Goal: Task Accomplishment & Management: Complete application form

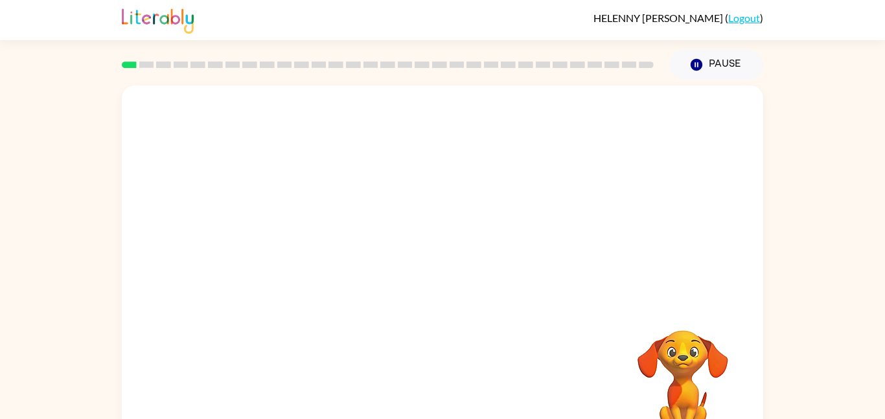
click at [589, 416] on div "Your browser must support playing .mp4 files to use Literably. Please try using…" at bounding box center [443, 271] width 642 height 370
click at [648, 365] on video "Your browser must support playing .mp4 files to use Literably. Please try using…" at bounding box center [683, 376] width 130 height 130
click at [639, 313] on video "Your browser must support playing .mp4 files to use Literably. Please try using…" at bounding box center [683, 376] width 130 height 130
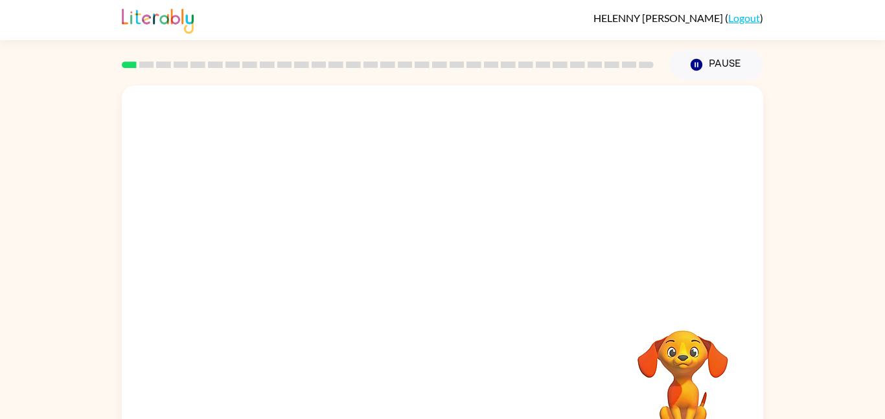
click at [639, 313] on video "Your browser must support playing .mp4 files to use Literably. Please try using…" at bounding box center [683, 376] width 130 height 130
click at [291, 51] on div at bounding box center [388, 64] width 548 height 45
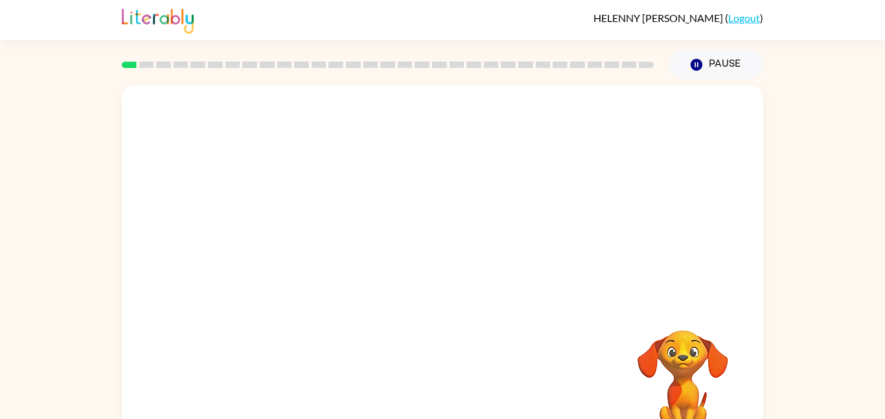
click at [319, 97] on div at bounding box center [443, 195] width 642 height 218
drag, startPoint x: 319, startPoint y: 97, endPoint x: 374, endPoint y: 136, distance: 67.8
click at [374, 136] on div at bounding box center [443, 195] width 642 height 218
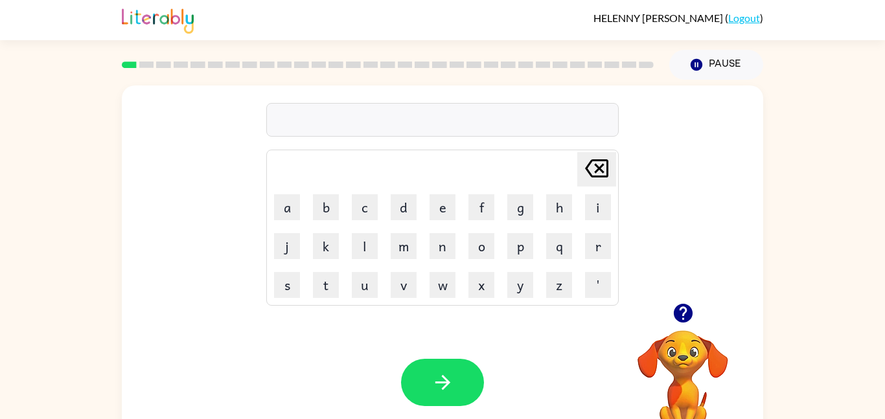
click at [675, 309] on icon "button" at bounding box center [683, 313] width 19 height 19
click at [691, 315] on icon "button" at bounding box center [683, 313] width 19 height 19
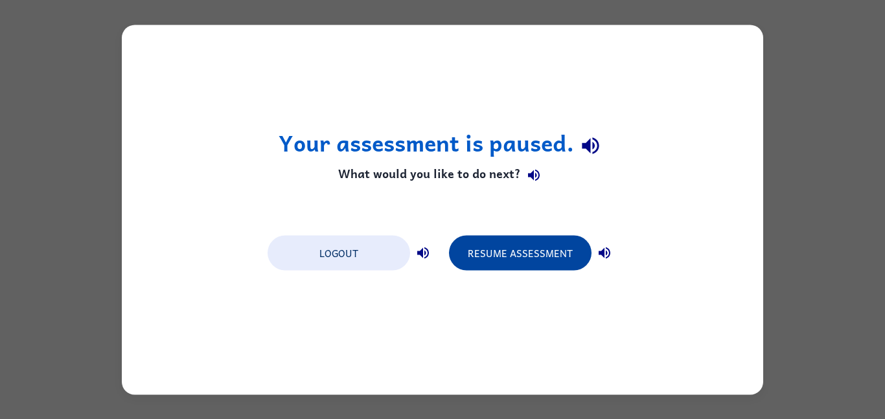
click at [528, 252] on button "Resume Assessment" at bounding box center [520, 252] width 143 height 35
click at [525, 266] on button "Resume Assessment" at bounding box center [520, 252] width 143 height 35
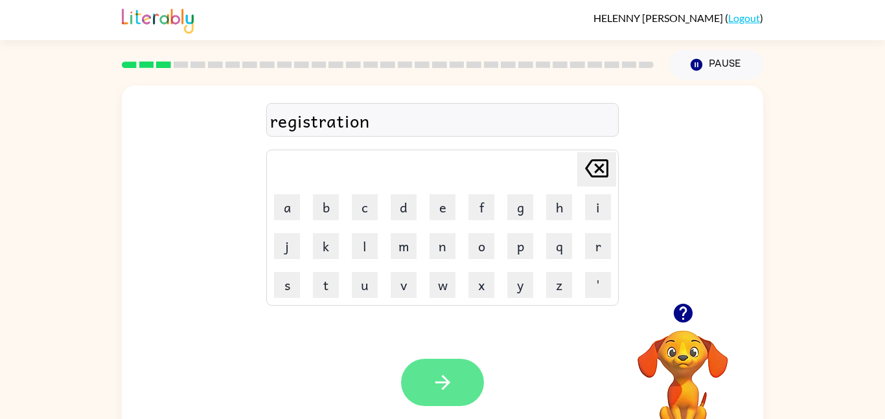
click at [432, 371] on icon "button" at bounding box center [443, 382] width 23 height 23
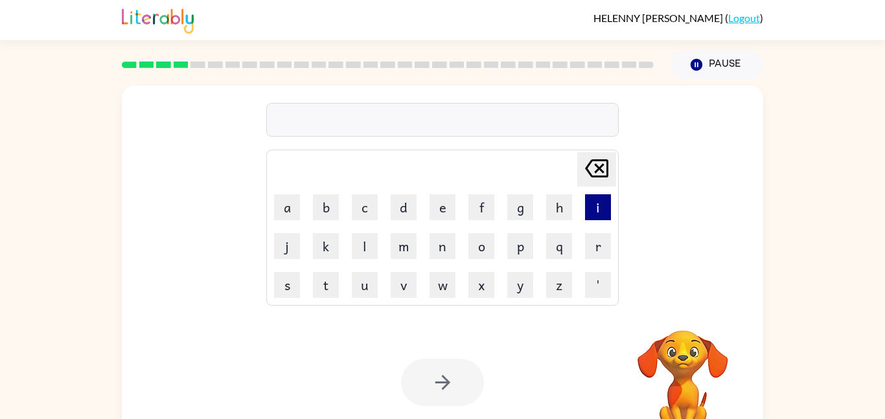
click at [589, 206] on button "i" at bounding box center [598, 207] width 26 height 26
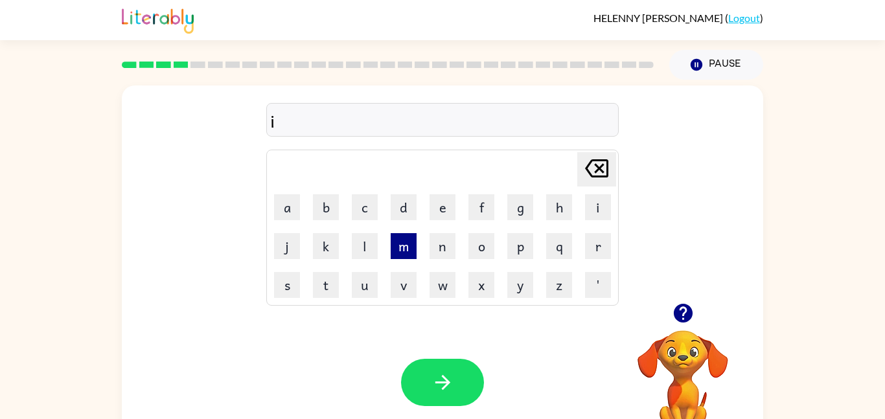
click at [409, 255] on button "m" at bounding box center [404, 246] width 26 height 26
type button "m"
click at [685, 322] on icon "button" at bounding box center [683, 313] width 19 height 19
click at [447, 130] on div "impolit" at bounding box center [442, 120] width 345 height 27
click at [454, 121] on div "impolit" at bounding box center [442, 120] width 345 height 27
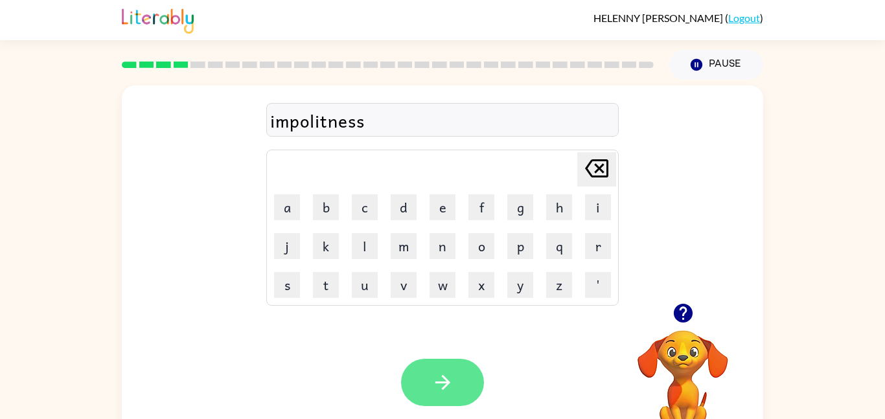
click at [457, 384] on button "button" at bounding box center [442, 382] width 83 height 47
click at [427, 372] on button "button" at bounding box center [442, 382] width 83 height 47
click at [430, 381] on button "button" at bounding box center [442, 382] width 83 height 47
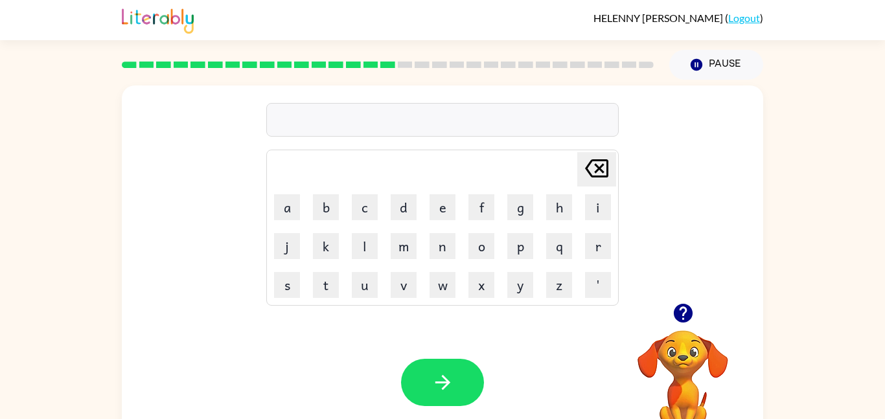
click at [695, 323] on button "button" at bounding box center [683, 313] width 33 height 33
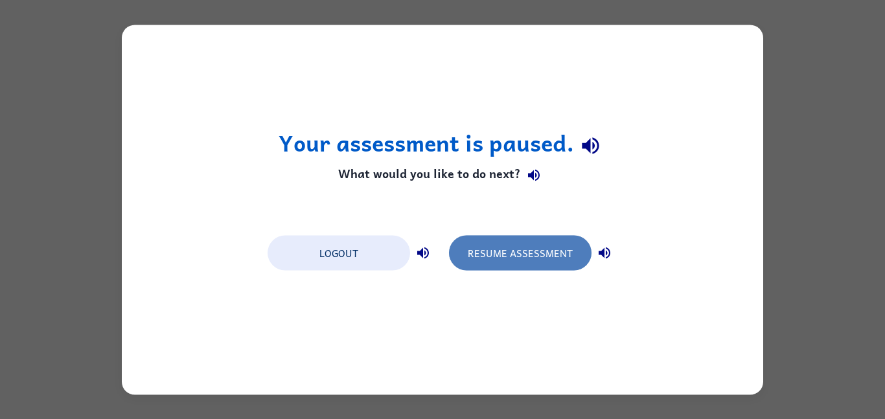
click at [500, 258] on button "Resume Assessment" at bounding box center [520, 252] width 143 height 35
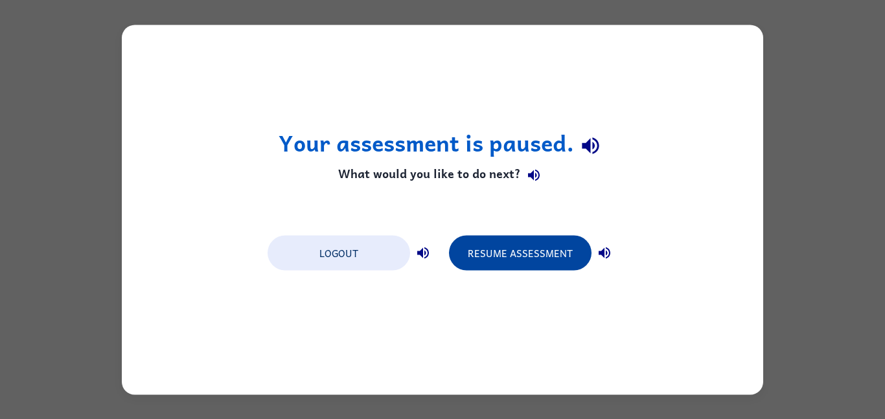
click at [517, 255] on button "Resume Assessment" at bounding box center [520, 252] width 143 height 35
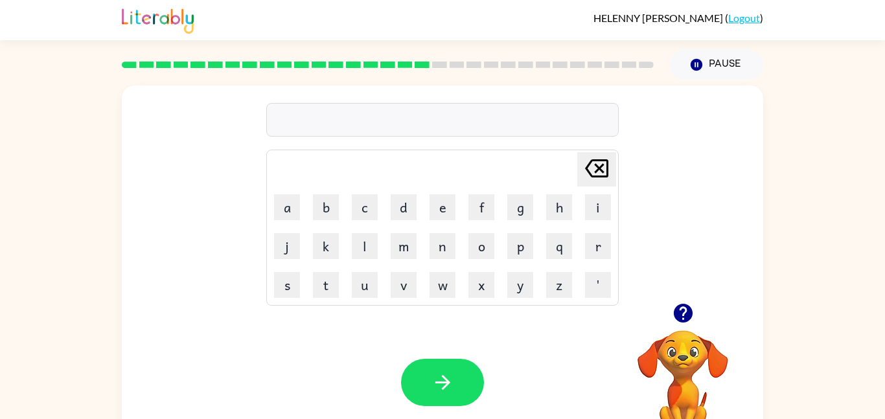
click at [679, 306] on icon "button" at bounding box center [683, 313] width 19 height 19
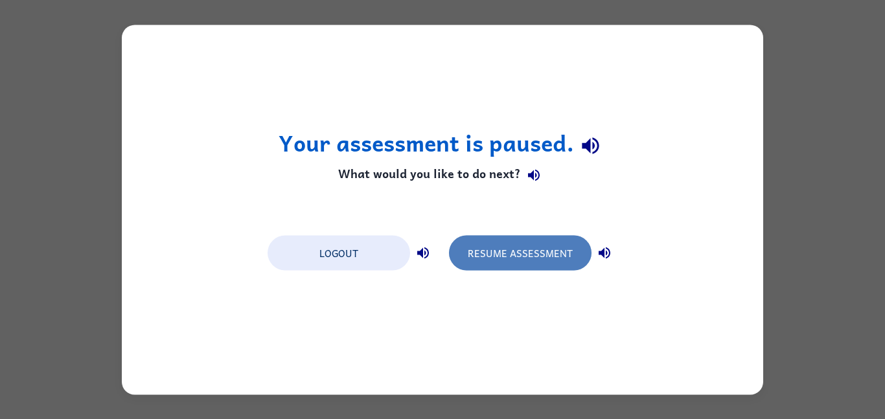
click at [502, 257] on button "Resume Assessment" at bounding box center [520, 252] width 143 height 35
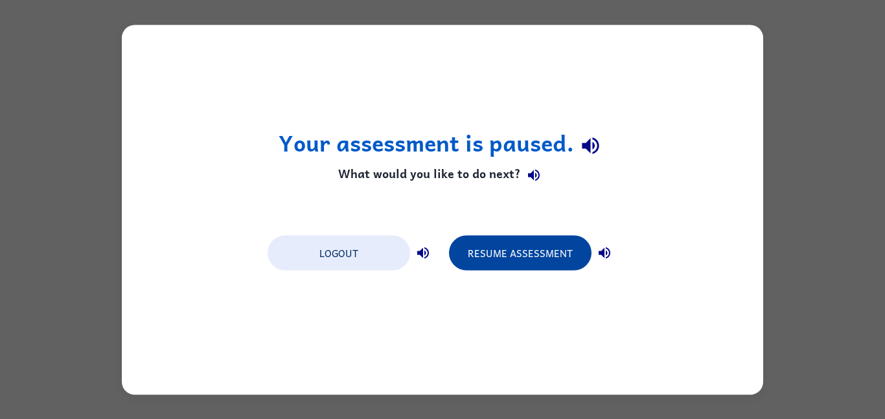
click at [511, 256] on button "Resume Assessment" at bounding box center [520, 252] width 143 height 35
click at [487, 254] on button "Resume Assessment" at bounding box center [520, 252] width 143 height 35
click at [559, 269] on button "Resume Assessment" at bounding box center [520, 252] width 143 height 35
click at [531, 254] on button "Resume Assessment" at bounding box center [520, 252] width 143 height 35
click at [494, 272] on div "Logout Resume Assessment" at bounding box center [442, 252] width 363 height 49
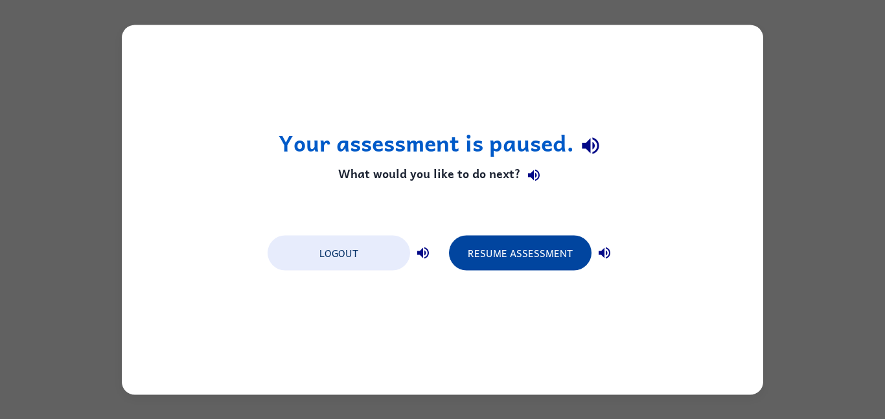
click at [493, 268] on button "Resume Assessment" at bounding box center [520, 252] width 143 height 35
click at [479, 251] on button "Resume Assessment" at bounding box center [520, 252] width 143 height 35
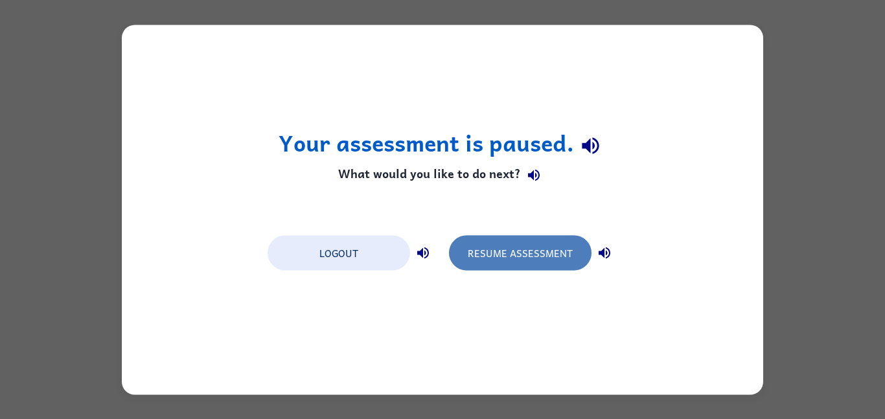
click at [460, 246] on button "Resume Assessment" at bounding box center [520, 252] width 143 height 35
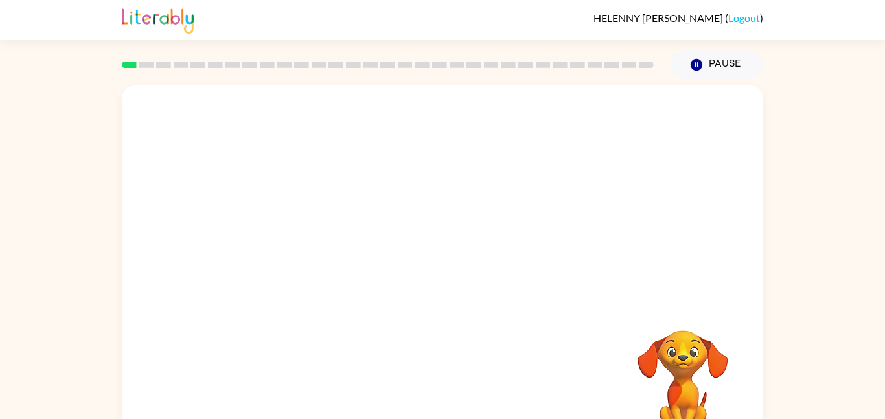
click at [301, 239] on video "Your browser must support playing .mp4 files to use Literably. Please try using…" at bounding box center [443, 195] width 642 height 218
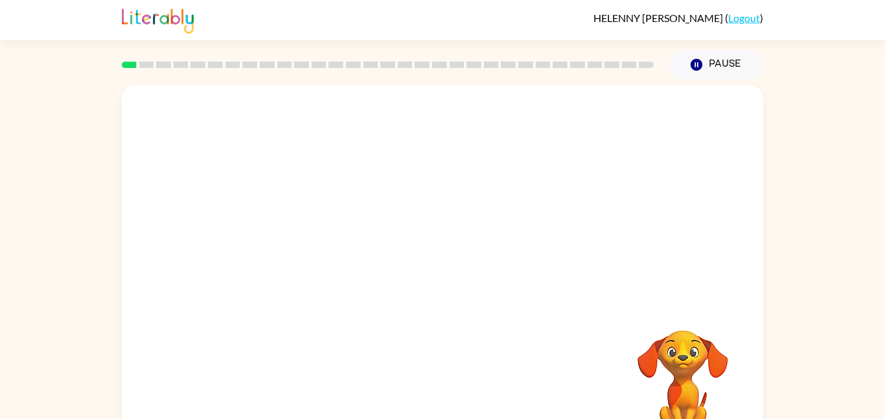
click at [301, 239] on video "Your browser must support playing .mp4 files to use Literably. Please try using…" at bounding box center [443, 195] width 642 height 218
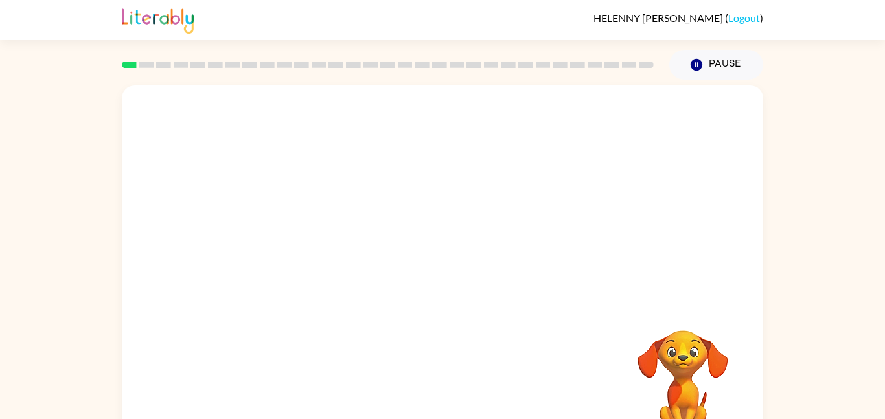
click at [301, 239] on video "Your browser must support playing .mp4 files to use Literably. Please try using…" at bounding box center [443, 195] width 642 height 218
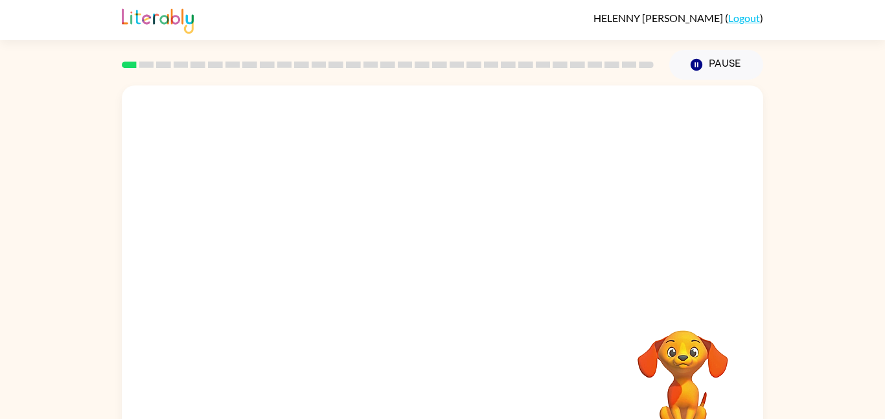
click at [301, 239] on video "Your browser must support playing .mp4 files to use Literably. Please try using…" at bounding box center [443, 195] width 642 height 218
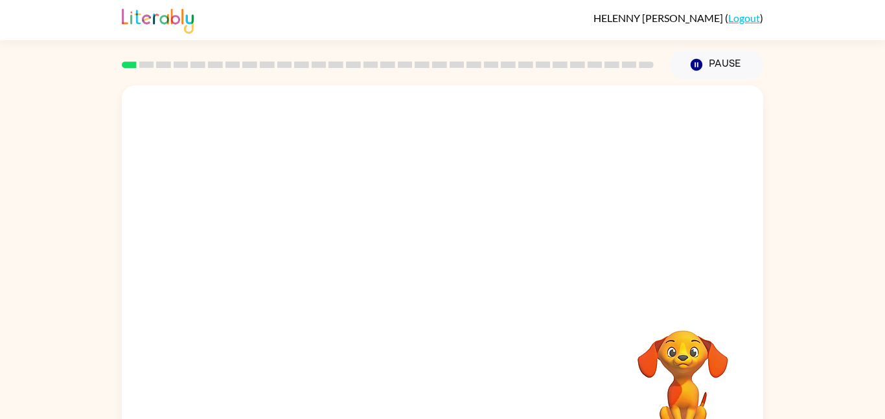
click at [301, 239] on video "Your browser must support playing .mp4 files to use Literably. Please try using…" at bounding box center [443, 195] width 642 height 218
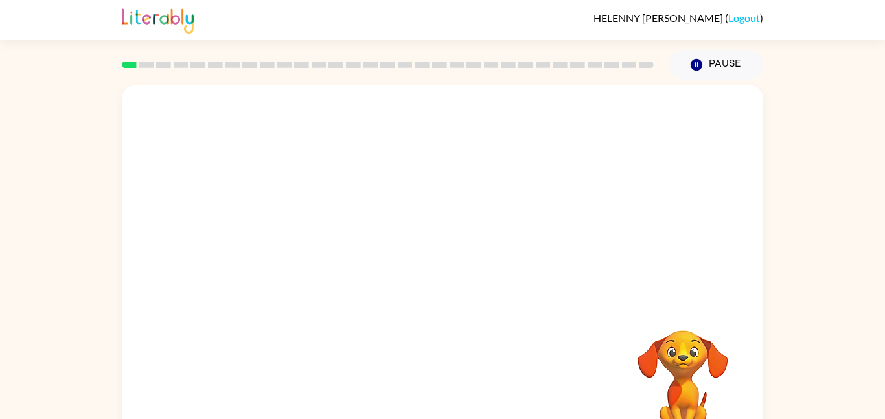
click at [301, 239] on video "Your browser must support playing .mp4 files to use Literably. Please try using…" at bounding box center [443, 195] width 642 height 218
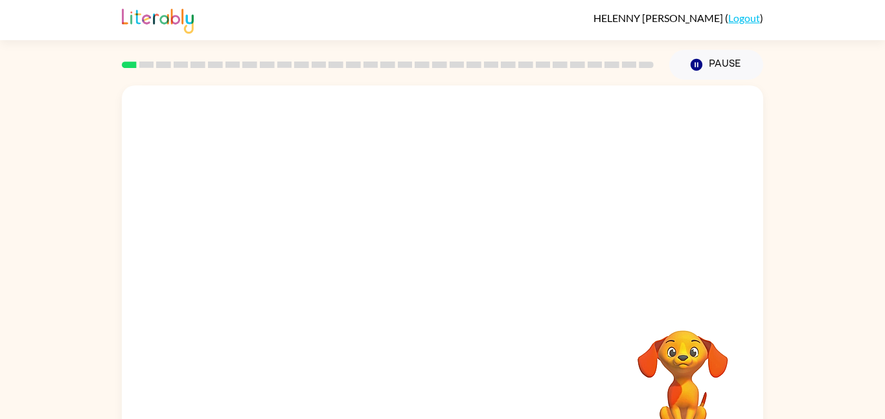
click at [301, 239] on video "Your browser must support playing .mp4 files to use Literably. Please try using…" at bounding box center [443, 195] width 642 height 218
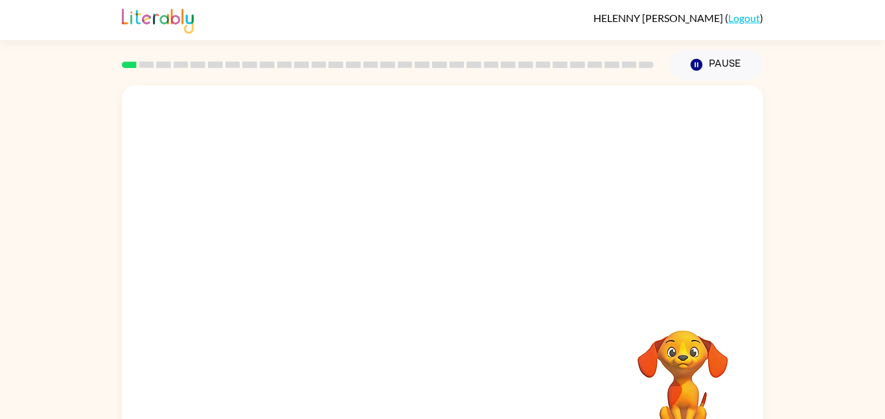
click at [301, 239] on video "Your browser must support playing .mp4 files to use Literably. Please try using…" at bounding box center [443, 195] width 642 height 218
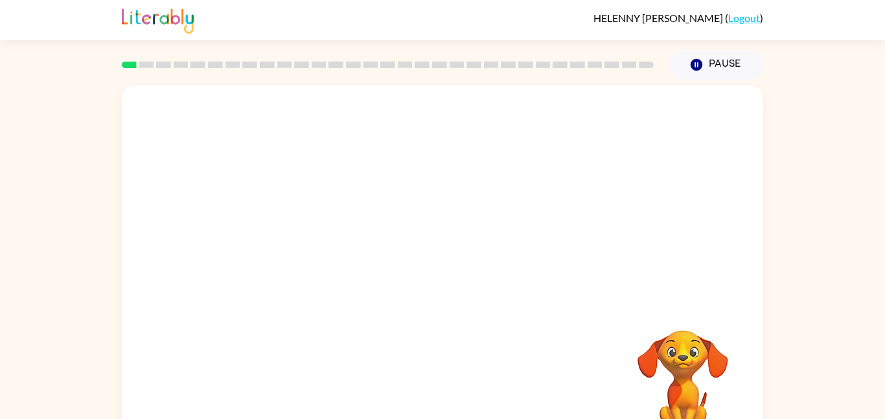
click at [301, 239] on video "Your browser must support playing .mp4 files to use Literably. Please try using…" at bounding box center [443, 195] width 642 height 218
click at [298, 242] on video "Your browser must support playing .mp4 files to use Literably. Please try using…" at bounding box center [443, 195] width 642 height 218
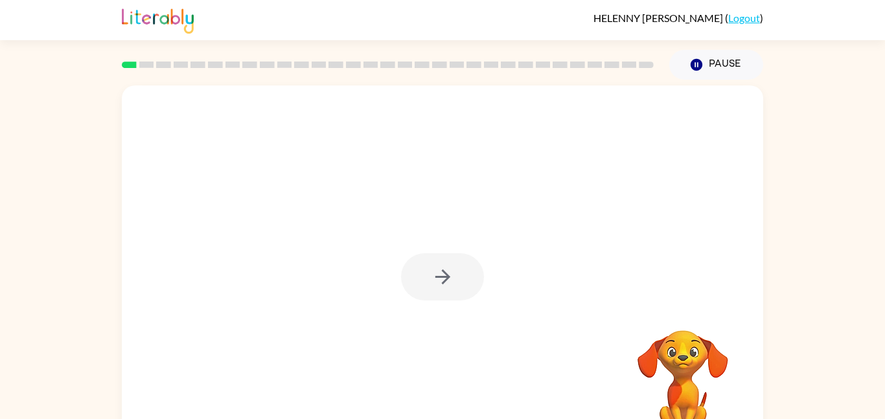
click at [440, 278] on div at bounding box center [442, 276] width 83 height 47
click at [440, 278] on icon "button" at bounding box center [443, 277] width 23 height 23
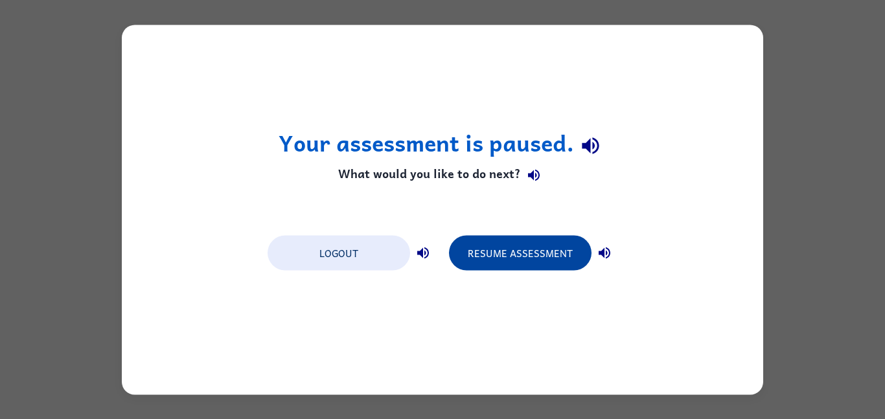
click at [533, 263] on button "Resume Assessment" at bounding box center [520, 252] width 143 height 35
click at [510, 243] on button "Resume Assessment" at bounding box center [520, 252] width 143 height 35
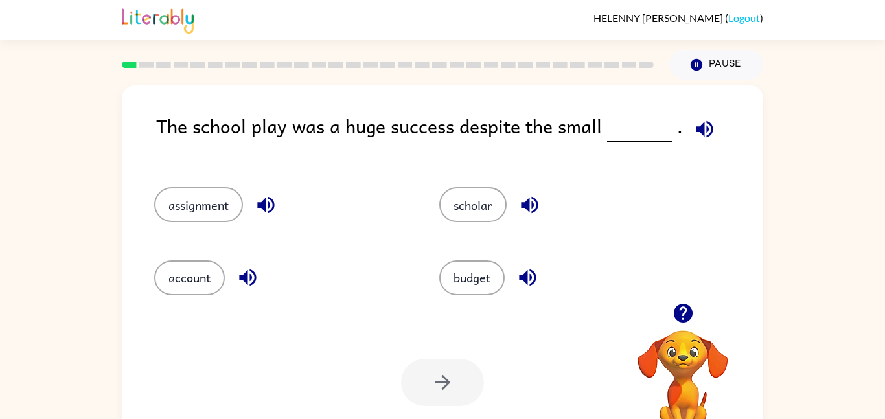
click at [510, 243] on div "budget" at bounding box center [557, 272] width 285 height 73
click at [472, 293] on button "budget" at bounding box center [471, 278] width 65 height 35
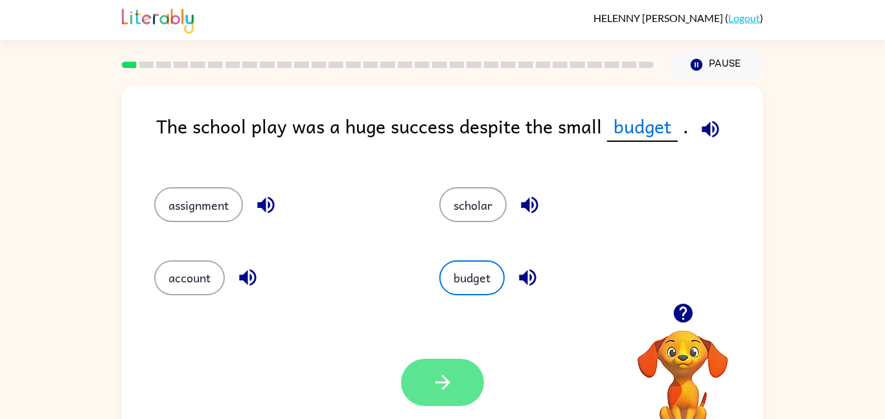
click at [455, 388] on button "button" at bounding box center [442, 382] width 83 height 47
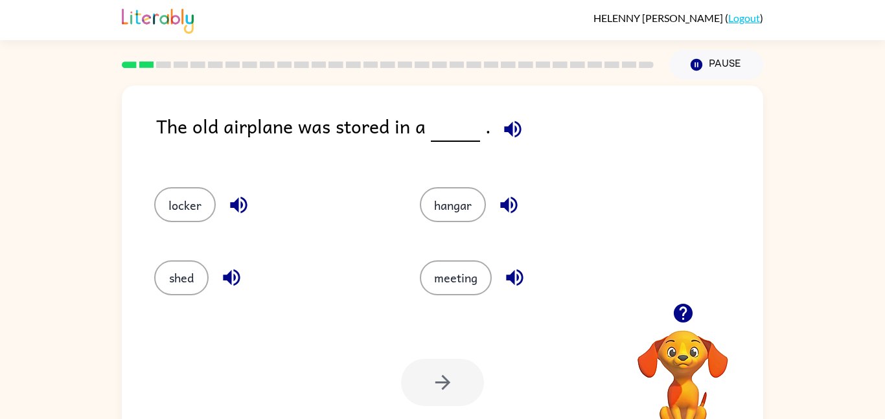
click at [455, 388] on div at bounding box center [442, 382] width 83 height 47
click at [199, 284] on button "shed" at bounding box center [181, 278] width 54 height 35
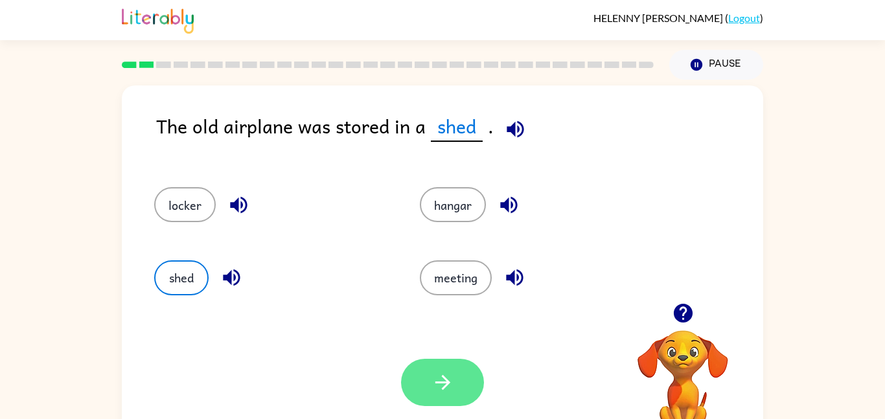
click at [436, 386] on icon "button" at bounding box center [443, 382] width 23 height 23
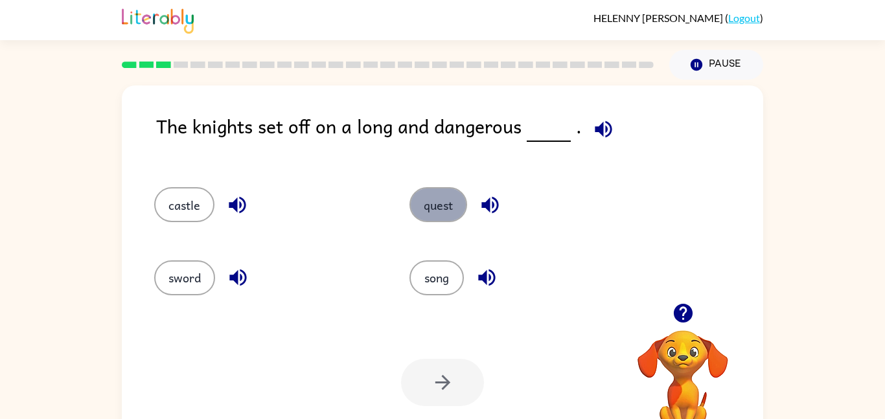
click at [452, 221] on button "quest" at bounding box center [439, 204] width 58 height 35
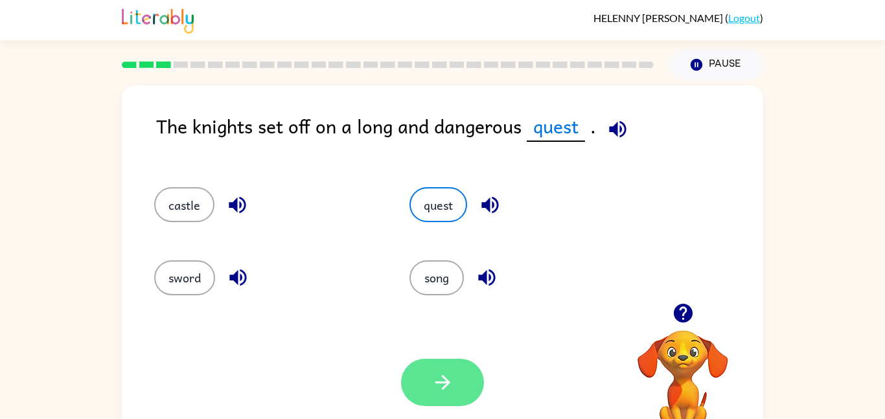
click at [449, 391] on icon "button" at bounding box center [443, 382] width 23 height 23
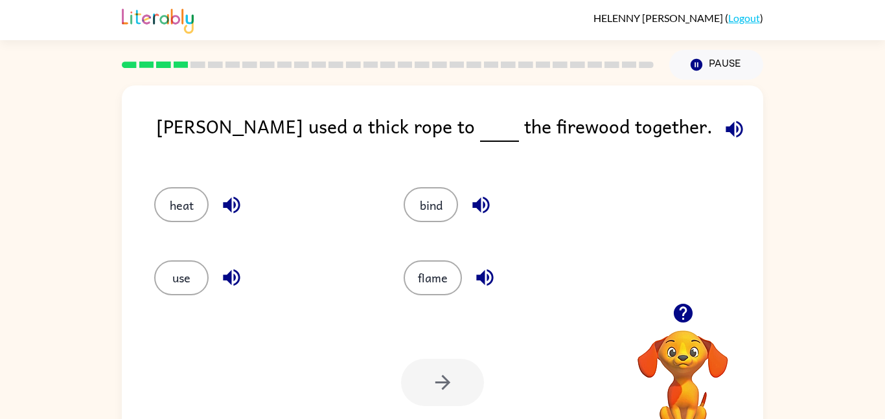
click at [723, 128] on icon "button" at bounding box center [734, 129] width 23 height 23
click at [436, 211] on button "bind" at bounding box center [431, 204] width 54 height 35
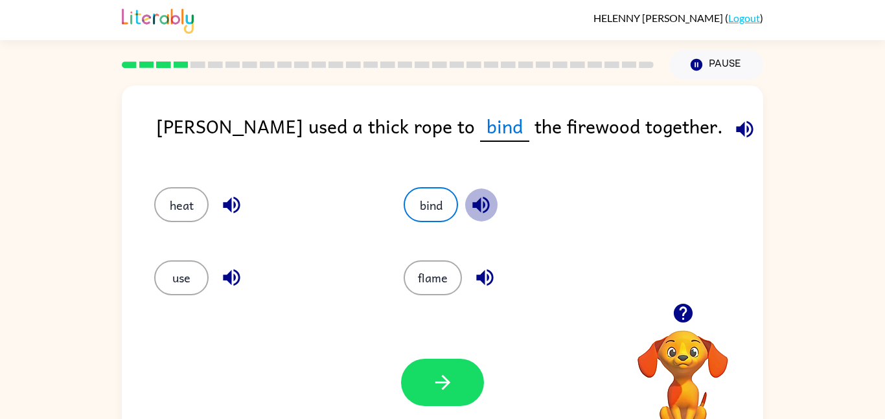
click at [480, 206] on icon "button" at bounding box center [481, 205] width 17 height 17
click at [729, 131] on button "button" at bounding box center [745, 129] width 33 height 33
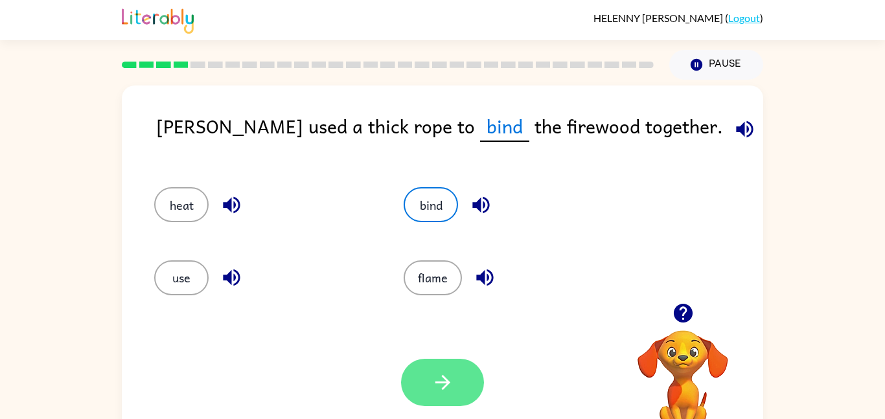
click at [451, 382] on icon "button" at bounding box center [443, 382] width 23 height 23
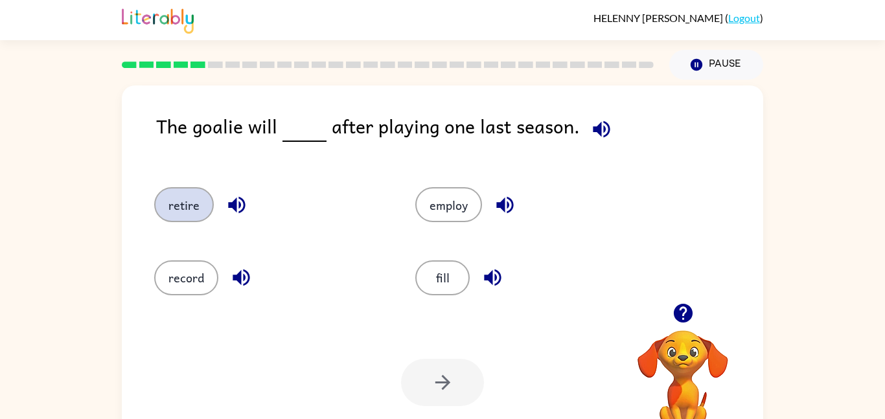
click at [199, 206] on button "retire" at bounding box center [184, 204] width 60 height 35
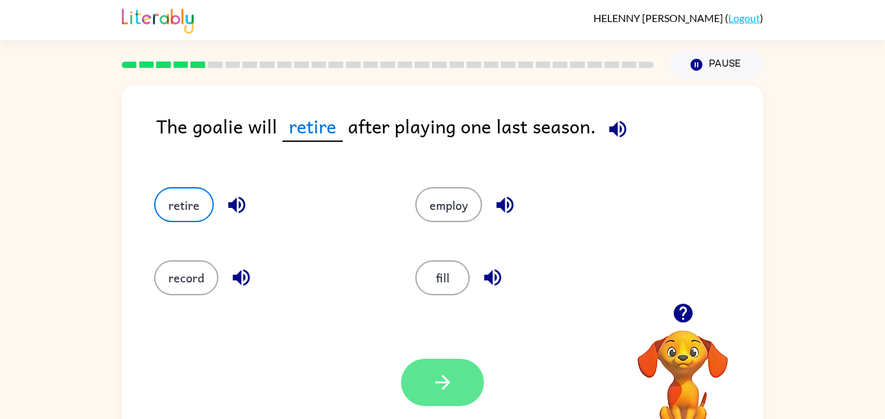
click at [446, 402] on button "button" at bounding box center [442, 382] width 83 height 47
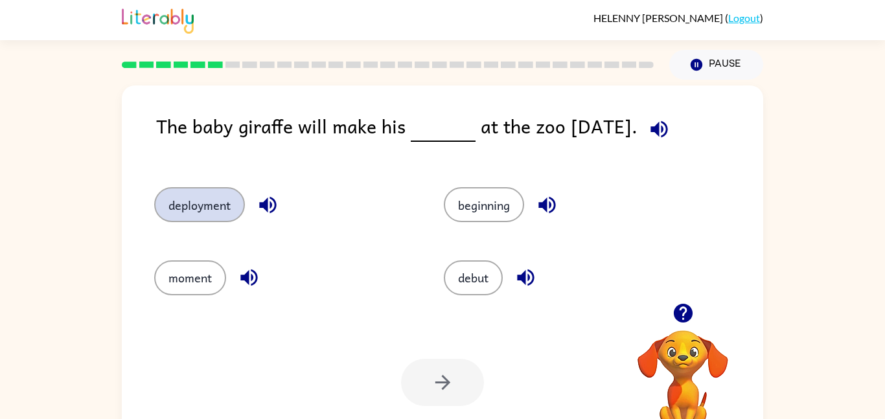
click at [193, 213] on button "deployment" at bounding box center [199, 204] width 91 height 35
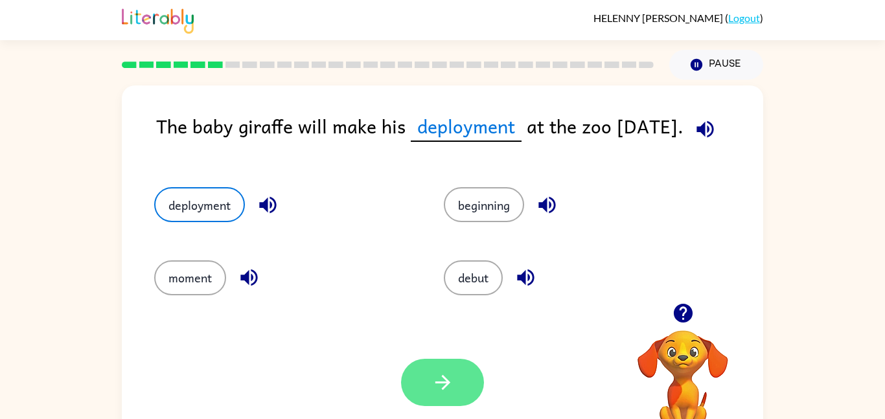
click at [428, 392] on button "button" at bounding box center [442, 382] width 83 height 47
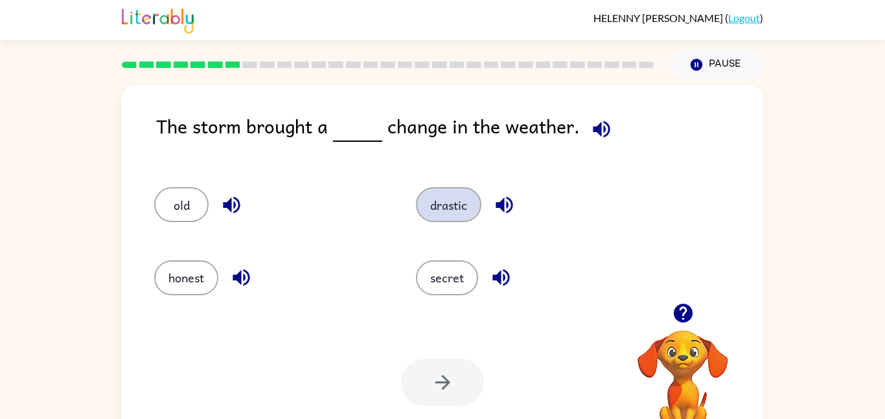
click at [438, 218] on button "drastic" at bounding box center [448, 204] width 65 height 35
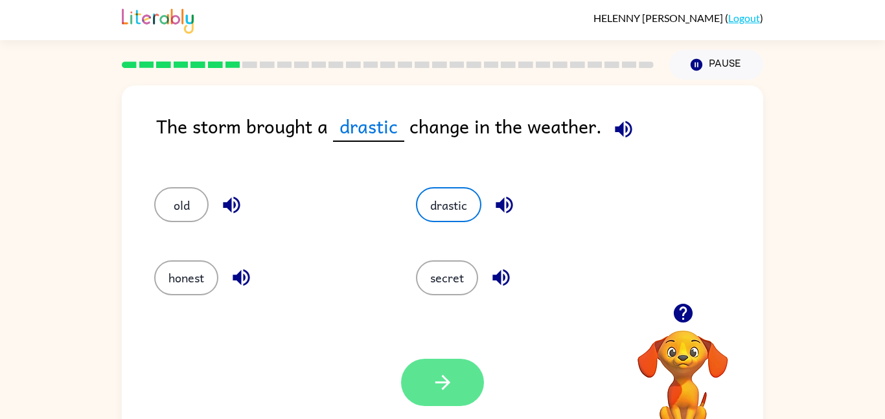
click at [462, 366] on button "button" at bounding box center [442, 382] width 83 height 47
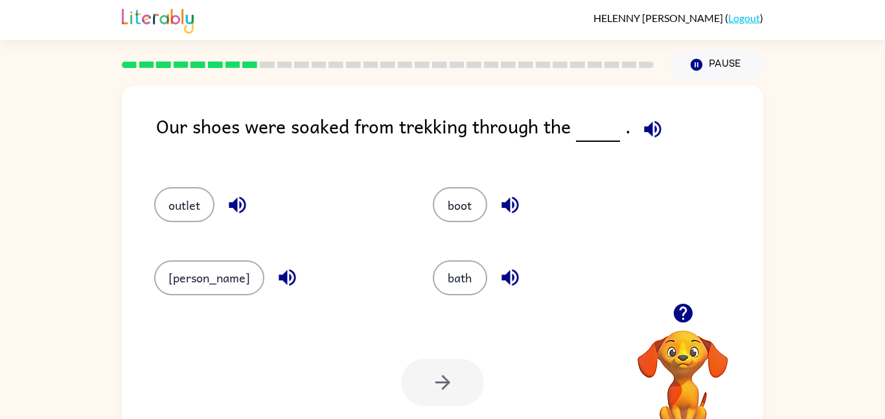
click at [440, 148] on div "Our shoes were soaked from trekking through the ." at bounding box center [459, 136] width 607 height 50
click at [433, 198] on button "boot" at bounding box center [460, 204] width 54 height 35
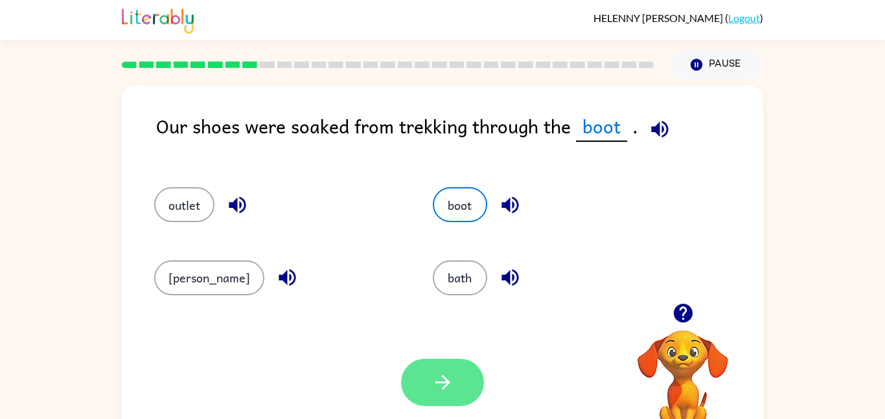
click at [433, 373] on icon "button" at bounding box center [443, 382] width 23 height 23
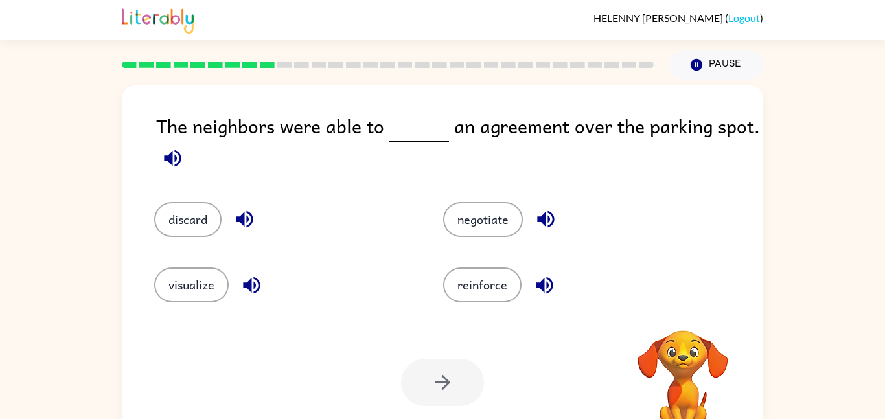
click at [421, 368] on div at bounding box center [442, 382] width 83 height 47
click at [481, 294] on button "reinforce" at bounding box center [482, 285] width 78 height 35
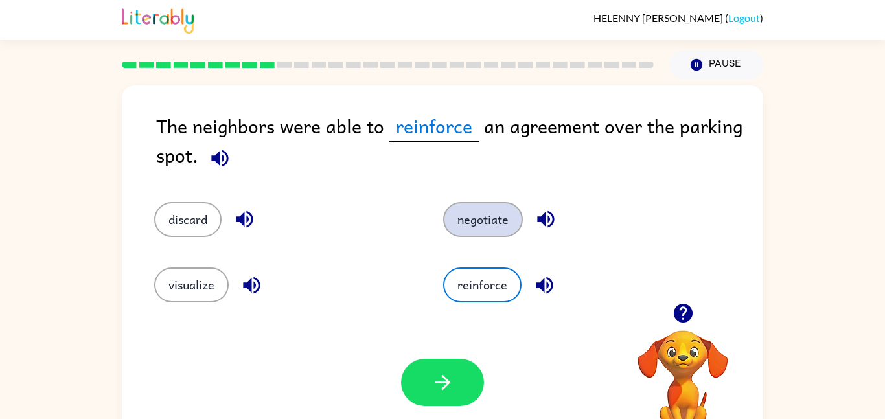
click at [495, 214] on button "negotiate" at bounding box center [483, 219] width 80 height 35
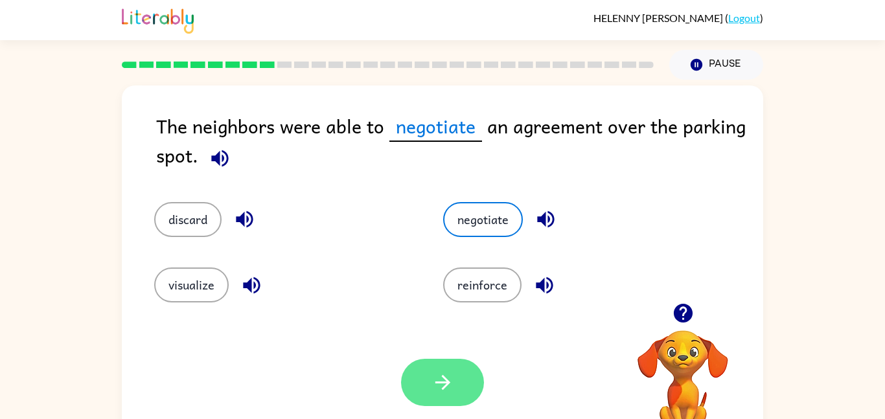
click at [438, 363] on button "button" at bounding box center [442, 382] width 83 height 47
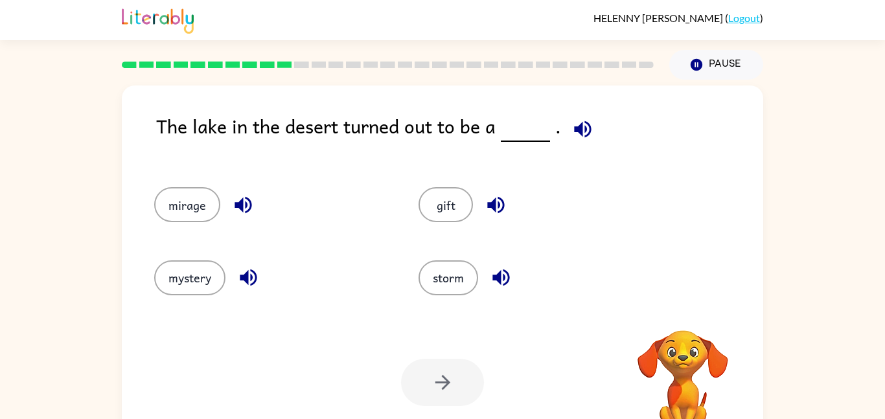
click at [438, 363] on div at bounding box center [442, 382] width 83 height 47
click at [205, 209] on button "mirage" at bounding box center [187, 204] width 66 height 35
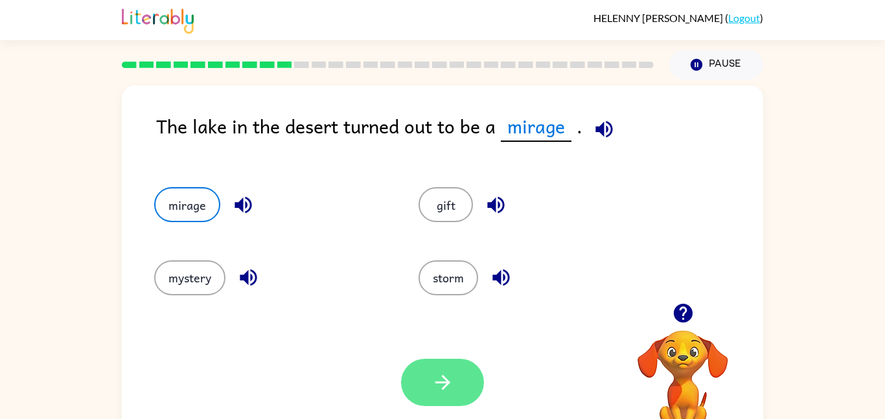
click at [438, 382] on icon "button" at bounding box center [443, 382] width 23 height 23
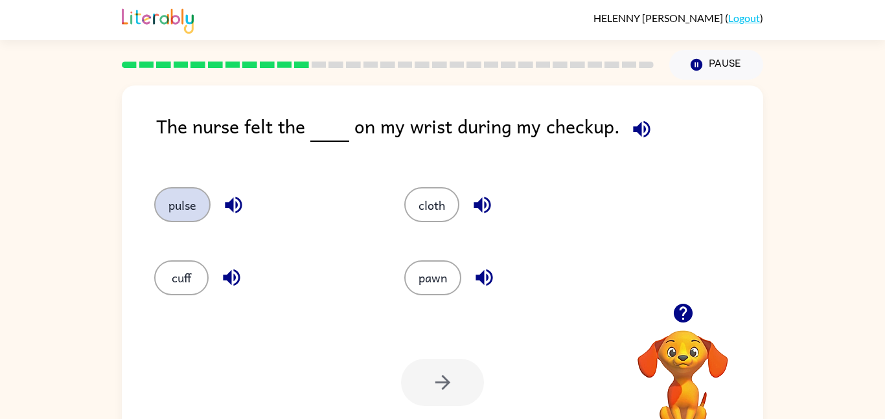
click at [193, 219] on button "pulse" at bounding box center [182, 204] width 56 height 35
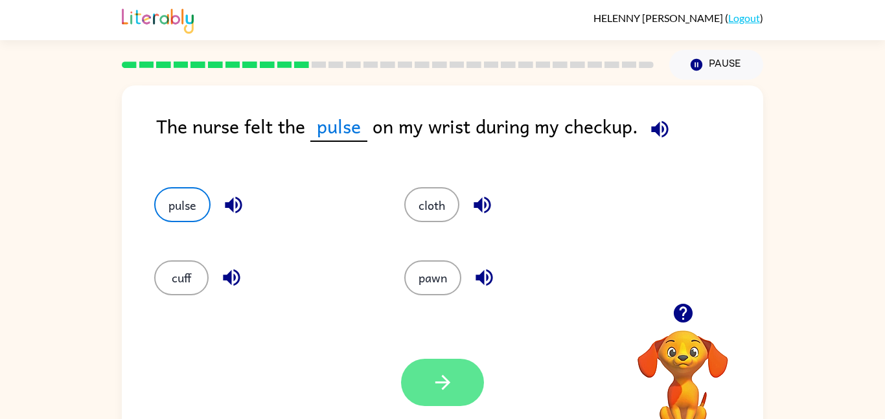
click at [464, 401] on button "button" at bounding box center [442, 382] width 83 height 47
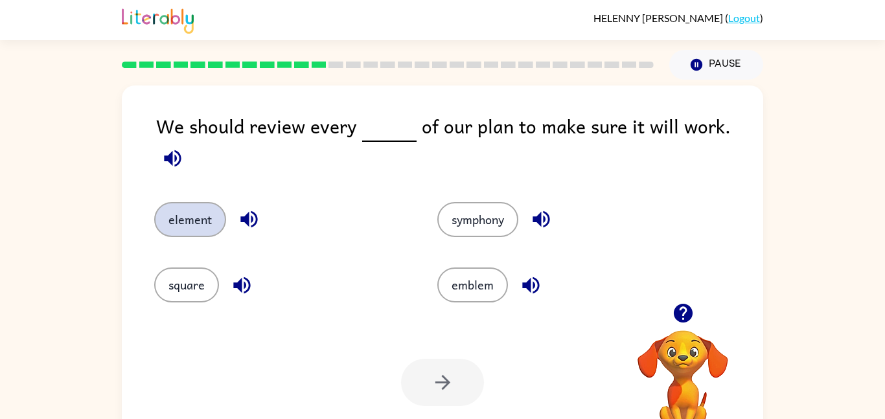
click at [217, 216] on button "element" at bounding box center [190, 219] width 72 height 35
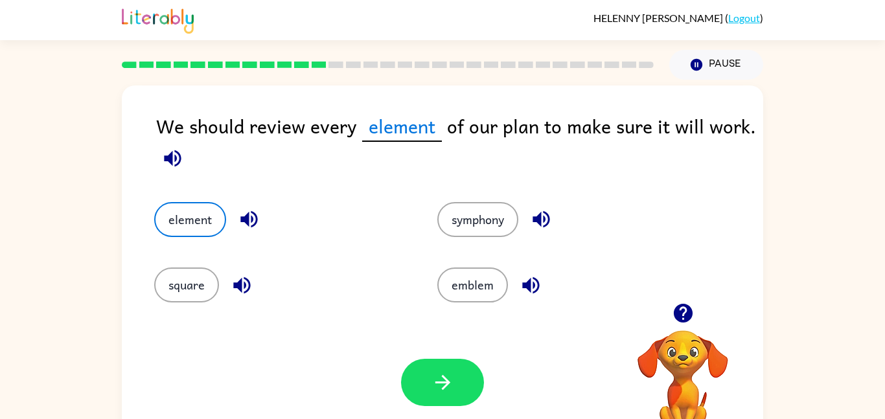
click at [399, 369] on div "Your browser must support playing .mp4 files to use Literably. Please try using…" at bounding box center [443, 383] width 642 height 146
click at [425, 369] on button "button" at bounding box center [442, 382] width 83 height 47
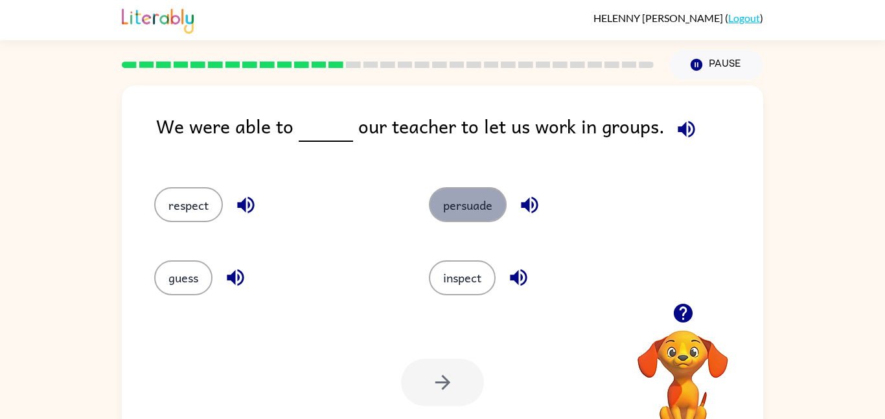
click at [447, 204] on button "persuade" at bounding box center [468, 204] width 78 height 35
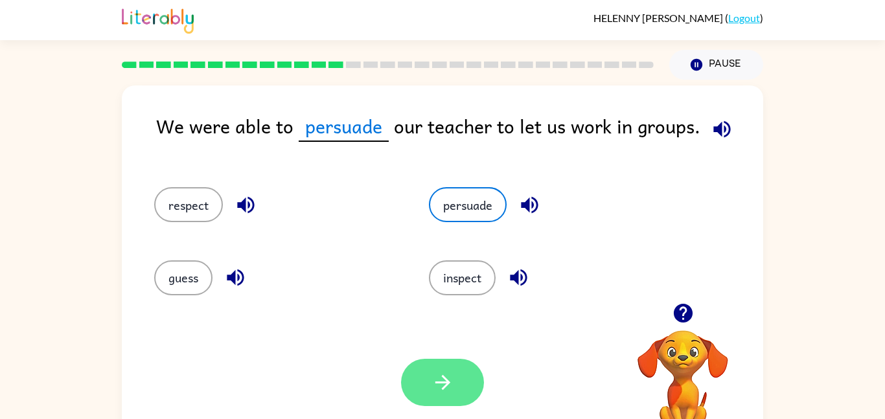
click at [438, 393] on icon "button" at bounding box center [443, 382] width 23 height 23
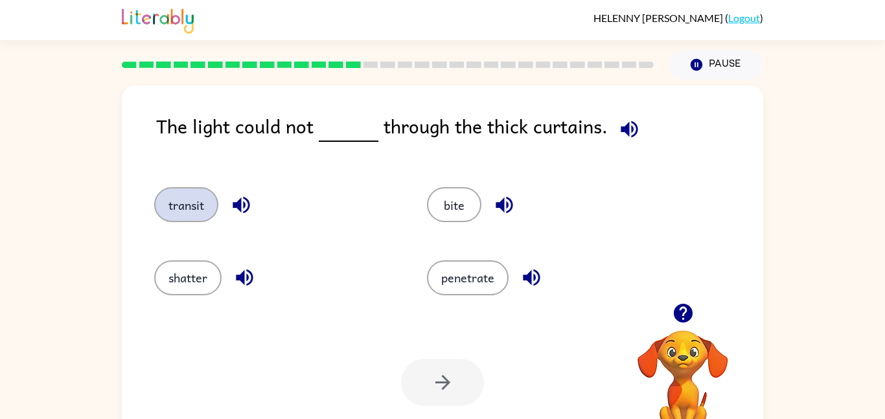
click at [200, 206] on button "transit" at bounding box center [186, 204] width 64 height 35
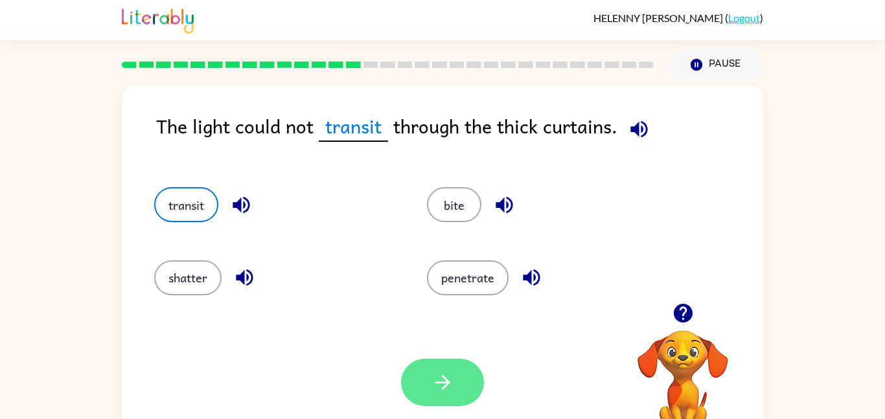
click at [436, 398] on button "button" at bounding box center [442, 382] width 83 height 47
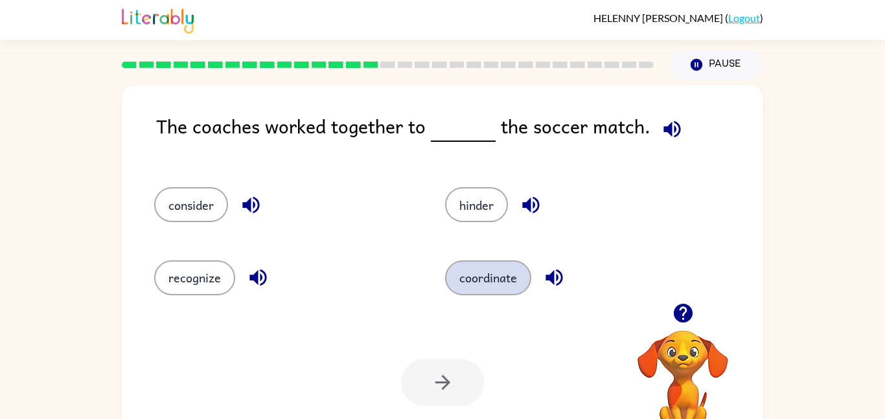
click at [464, 288] on button "coordinate" at bounding box center [488, 278] width 86 height 35
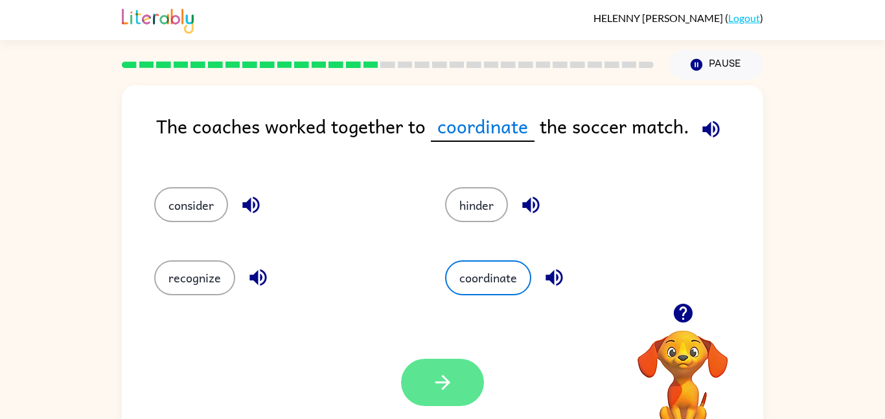
click at [426, 382] on button "button" at bounding box center [442, 382] width 83 height 47
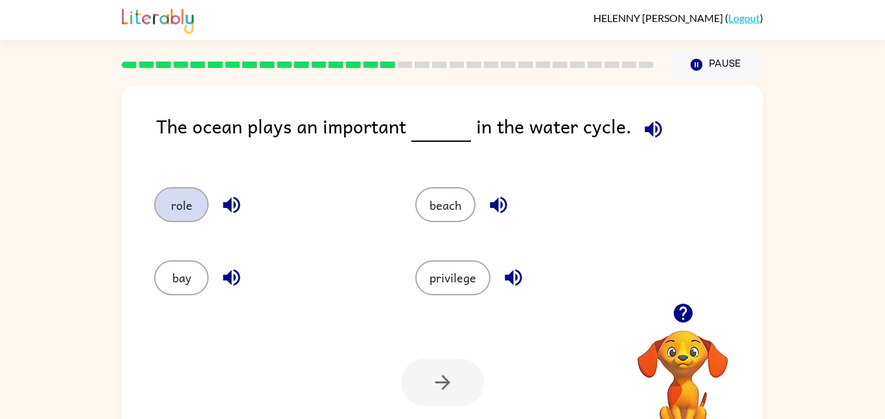
click at [172, 220] on button "role" at bounding box center [181, 204] width 54 height 35
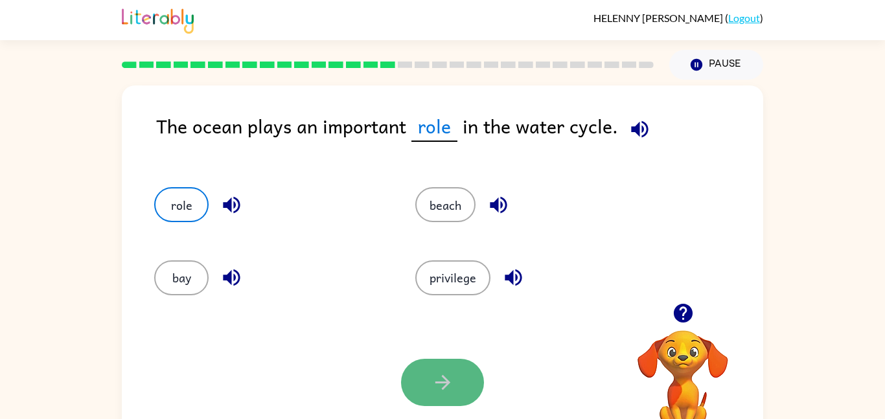
click at [428, 388] on button "button" at bounding box center [442, 382] width 83 height 47
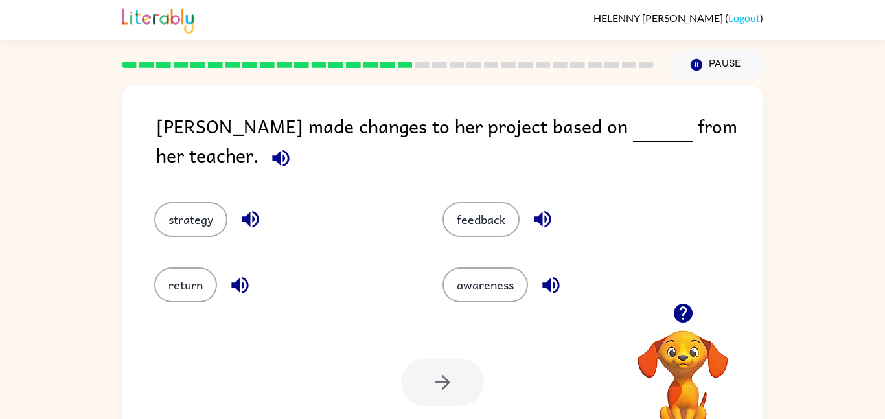
click at [428, 388] on div at bounding box center [442, 382] width 83 height 47
click at [477, 203] on button "feedback" at bounding box center [481, 219] width 77 height 35
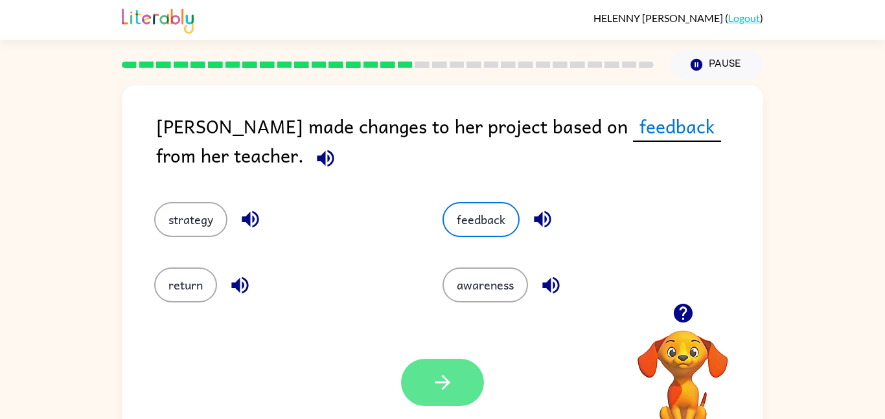
click at [439, 377] on icon "button" at bounding box center [443, 382] width 23 height 23
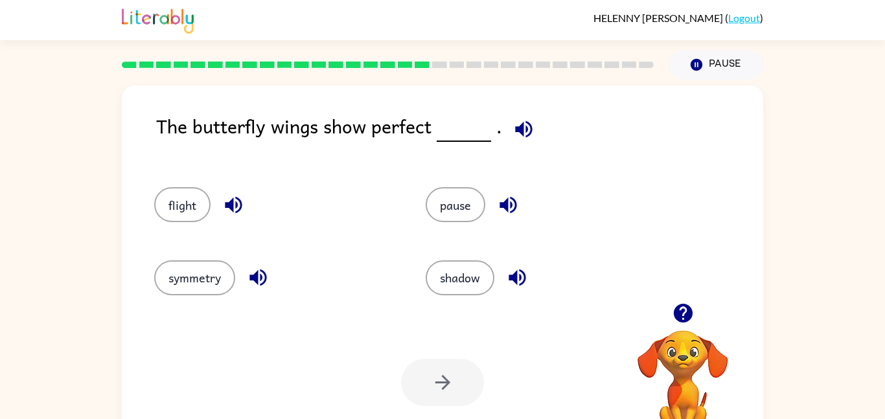
click at [159, 294] on div "symmetry" at bounding box center [275, 278] width 242 height 35
click at [184, 288] on button "symmetry" at bounding box center [194, 278] width 81 height 35
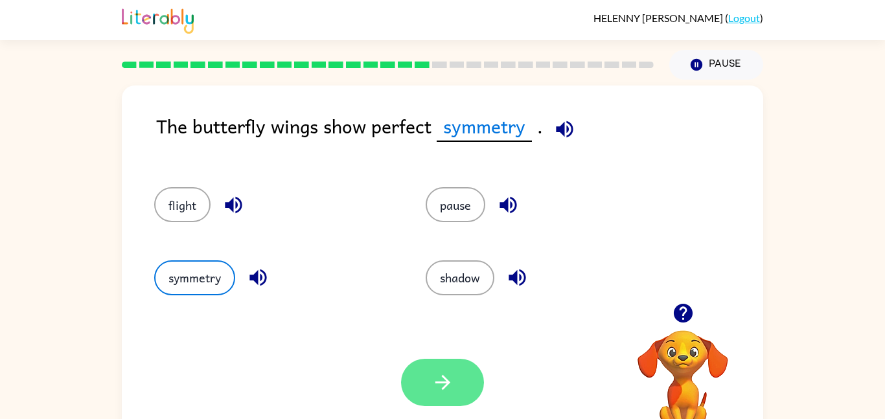
click at [414, 372] on button "button" at bounding box center [442, 382] width 83 height 47
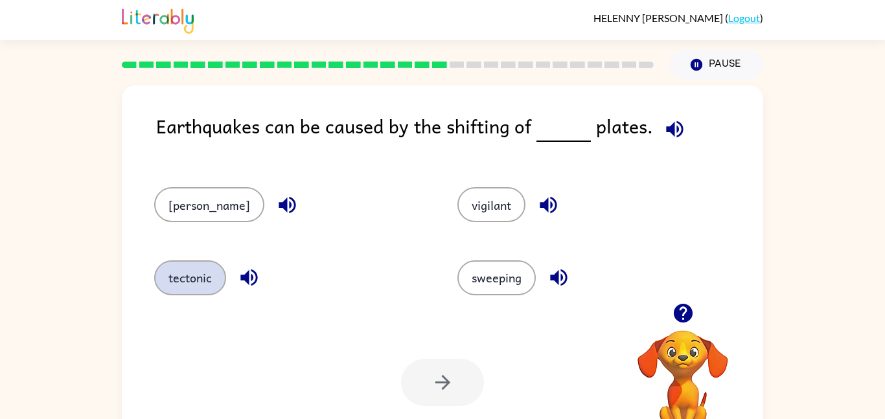
click at [195, 279] on button "tectonic" at bounding box center [190, 278] width 72 height 35
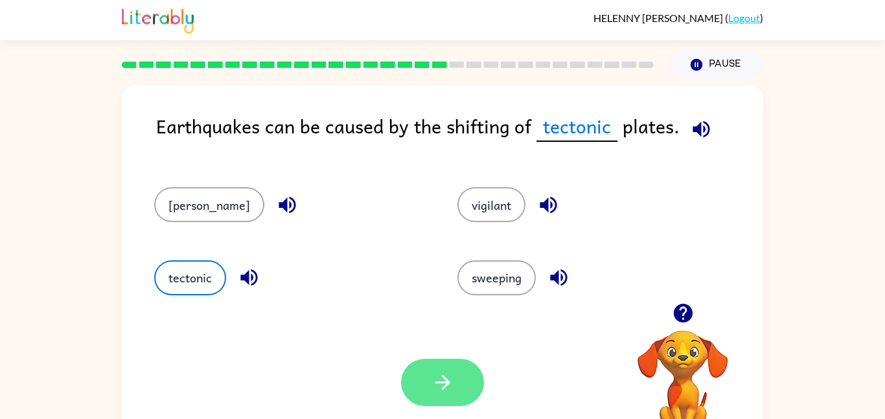
click at [438, 390] on icon "button" at bounding box center [443, 382] width 23 height 23
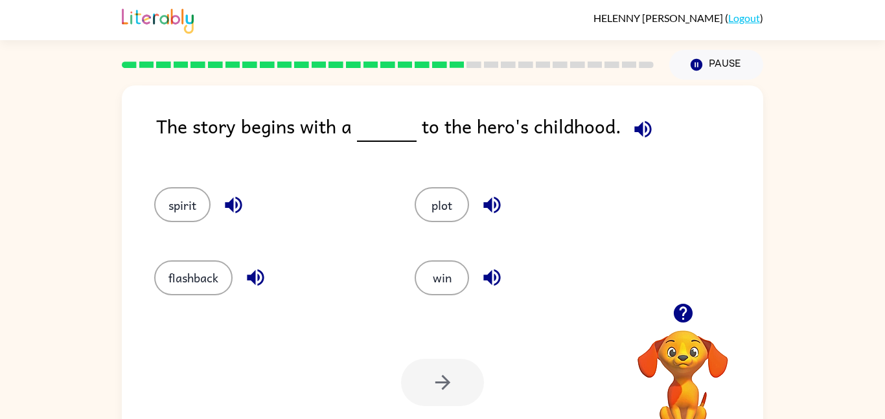
click at [438, 390] on div at bounding box center [442, 382] width 83 height 47
click at [217, 270] on button "flashback" at bounding box center [193, 278] width 78 height 35
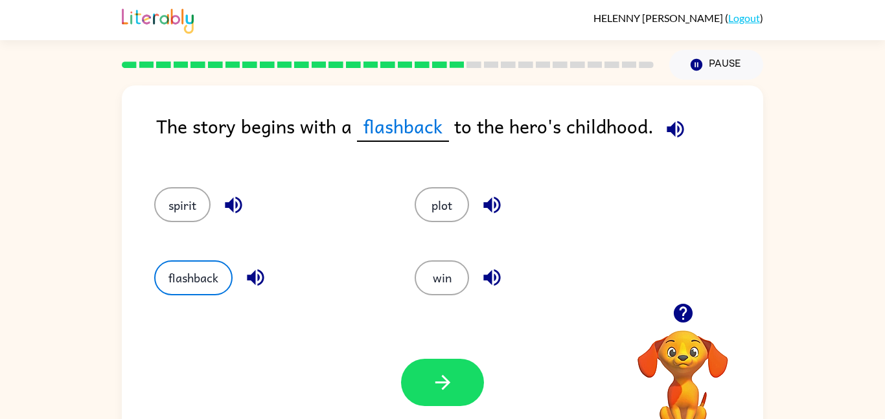
click at [447, 411] on div "Your browser must support playing .mp4 files to use Literably. Please try using…" at bounding box center [443, 383] width 642 height 146
click at [433, 381] on icon "button" at bounding box center [443, 382] width 23 height 23
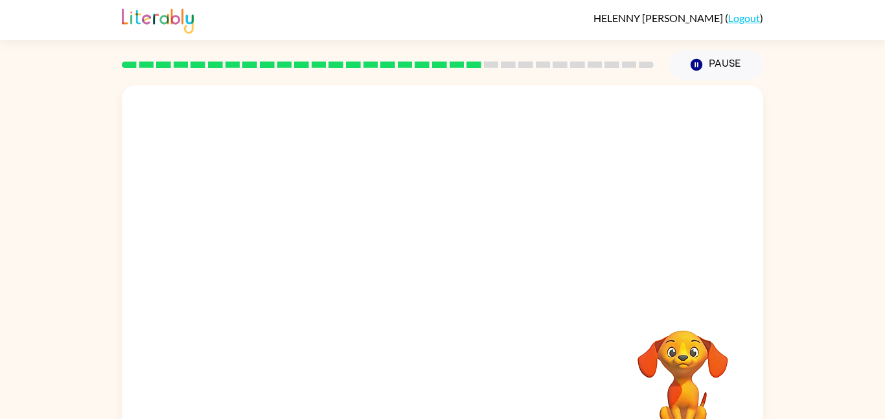
click at [310, 261] on video "Your browser must support playing .mp4 files to use Literably. Please try using…" at bounding box center [443, 195] width 642 height 218
click at [322, 268] on video "Your browser must support playing .mp4 files to use Literably. Please try using…" at bounding box center [443, 195] width 642 height 218
click at [326, 263] on video "Your browser must support playing .mp4 files to use Literably. Please try using…" at bounding box center [443, 195] width 642 height 218
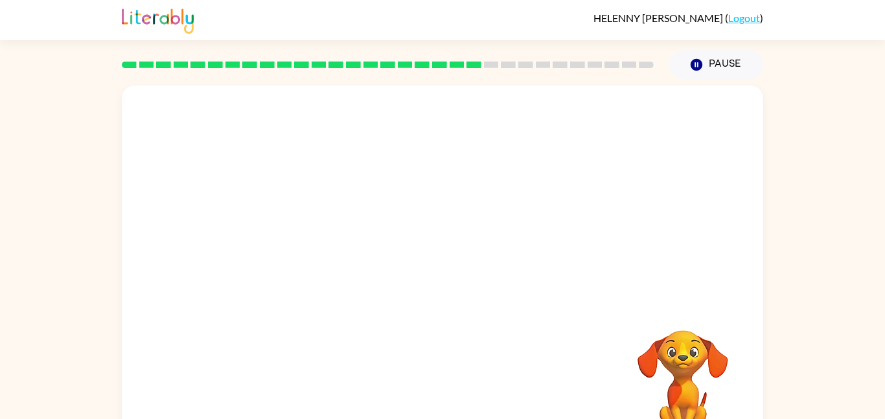
click at [326, 263] on video "Your browser must support playing .mp4 files to use Literably. Please try using…" at bounding box center [443, 195] width 642 height 218
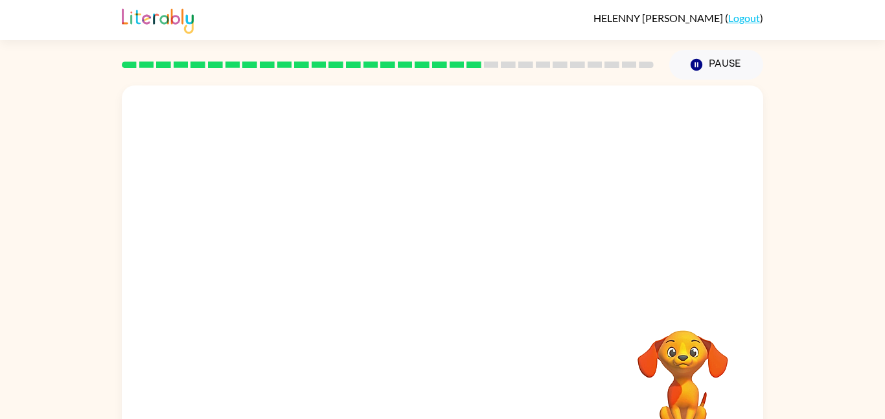
click at [326, 263] on video "Your browser must support playing .mp4 files to use Literably. Please try using…" at bounding box center [443, 195] width 642 height 218
click at [336, 284] on video "Your browser must support playing .mp4 files to use Literably. Please try using…" at bounding box center [443, 195] width 642 height 218
click at [325, 272] on video "Your browser must support playing .mp4 files to use Literably. Please try using…" at bounding box center [443, 195] width 642 height 218
click at [320, 289] on video "Your browser must support playing .mp4 files to use Literably. Please try using…" at bounding box center [443, 195] width 642 height 218
click at [321, 286] on video "Your browser must support playing .mp4 files to use Literably. Please try using…" at bounding box center [443, 195] width 642 height 218
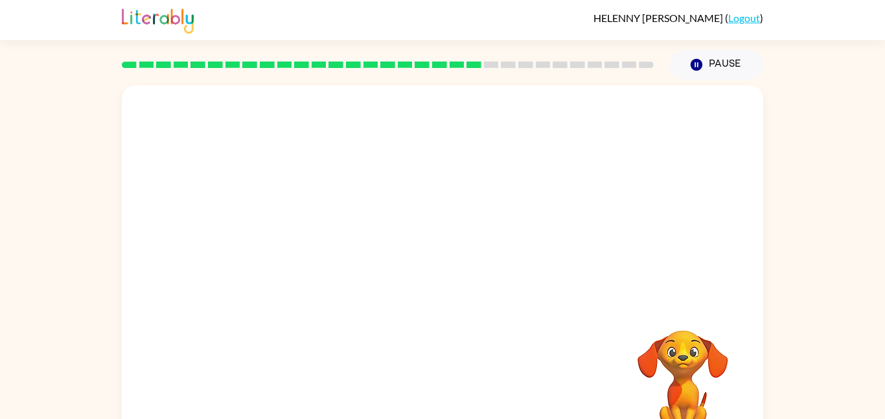
click at [322, 270] on video "Your browser must support playing .mp4 files to use Literably. Please try using…" at bounding box center [443, 195] width 642 height 218
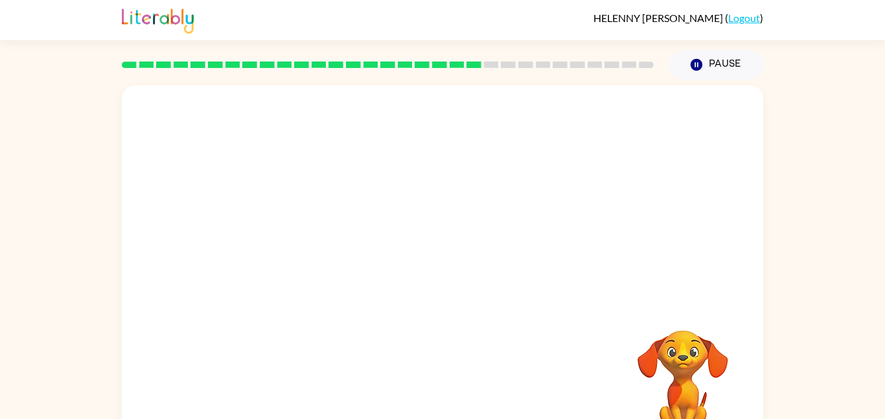
click at [322, 270] on video "Your browser must support playing .mp4 files to use Literably. Please try using…" at bounding box center [443, 195] width 642 height 218
click at [321, 273] on video "Your browser must support playing .mp4 files to use Literably. Please try using…" at bounding box center [443, 195] width 642 height 218
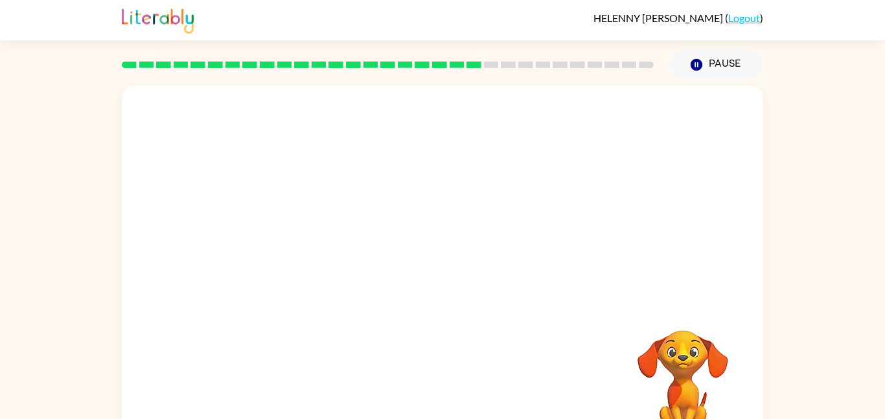
click at [321, 273] on video "Your browser must support playing .mp4 files to use Literably. Please try using…" at bounding box center [443, 195] width 642 height 218
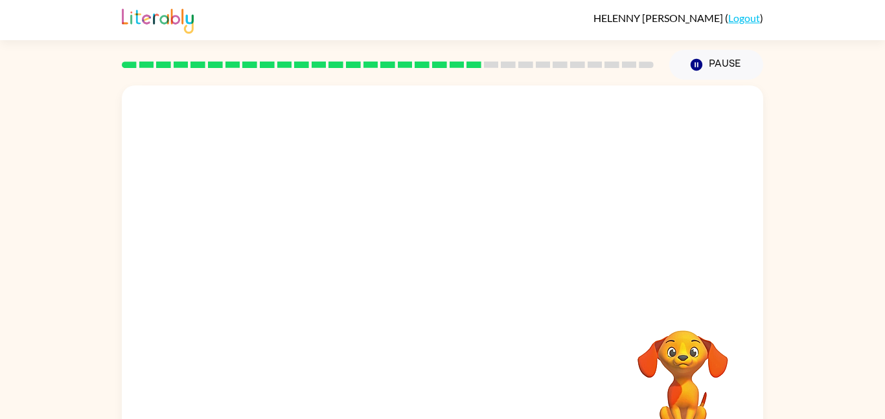
click at [321, 273] on video "Your browser must support playing .mp4 files to use Literably. Please try using…" at bounding box center [443, 195] width 642 height 218
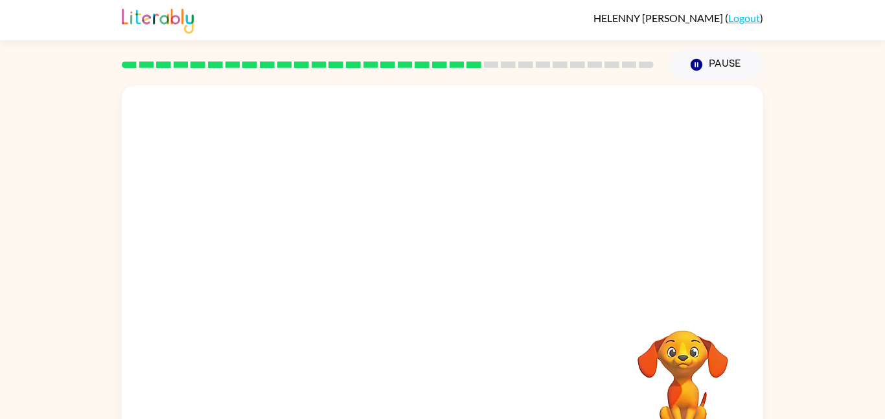
click at [320, 264] on video "Your browser must support playing .mp4 files to use Literably. Please try using…" at bounding box center [443, 195] width 642 height 218
click at [441, 275] on div at bounding box center [442, 276] width 83 height 47
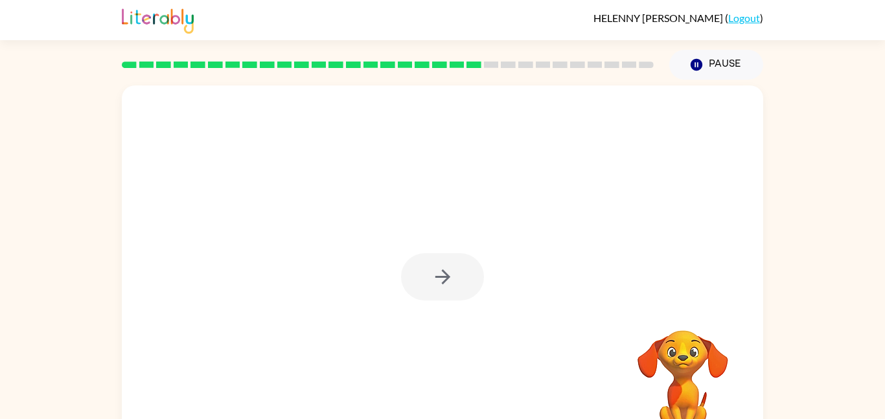
click at [441, 275] on div at bounding box center [442, 276] width 83 height 47
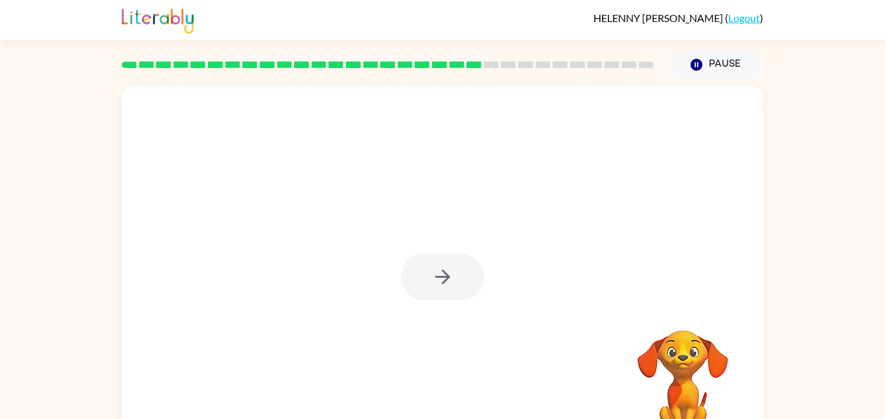
click at [441, 275] on div at bounding box center [442, 276] width 83 height 47
click at [441, 276] on icon "button" at bounding box center [442, 277] width 15 height 15
click at [441, 276] on div at bounding box center [442, 276] width 83 height 47
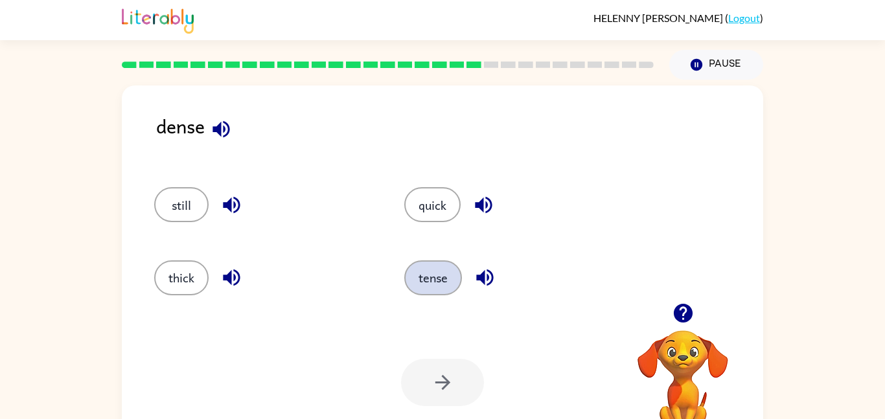
click at [416, 274] on button "tense" at bounding box center [433, 278] width 58 height 35
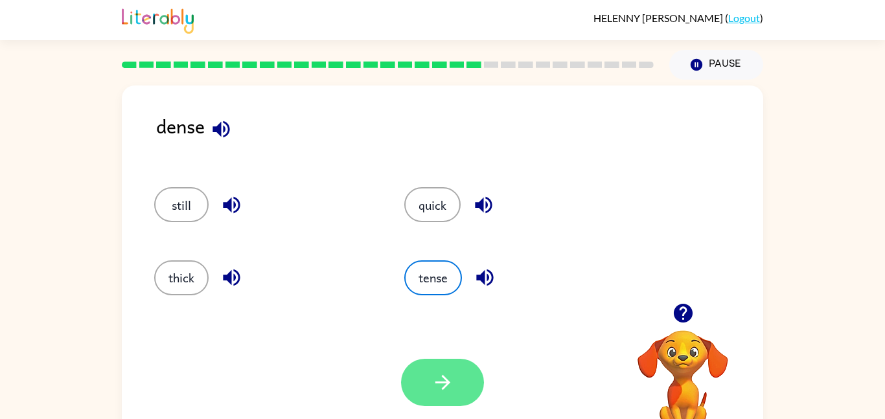
click at [433, 387] on icon "button" at bounding box center [443, 382] width 23 height 23
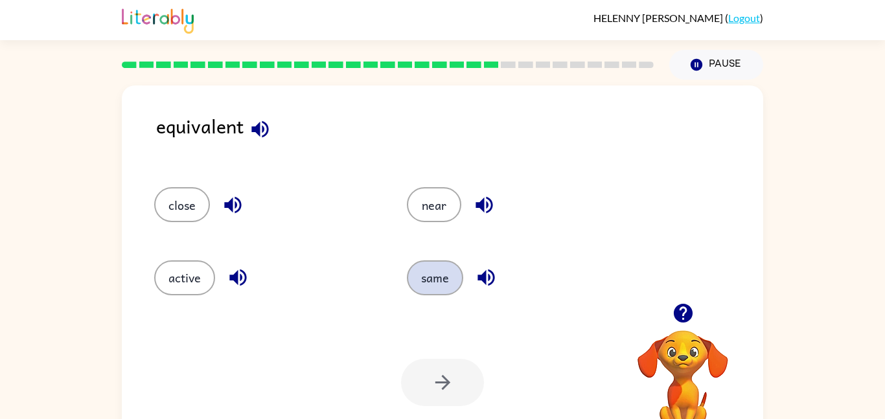
click at [423, 276] on button "same" at bounding box center [435, 278] width 56 height 35
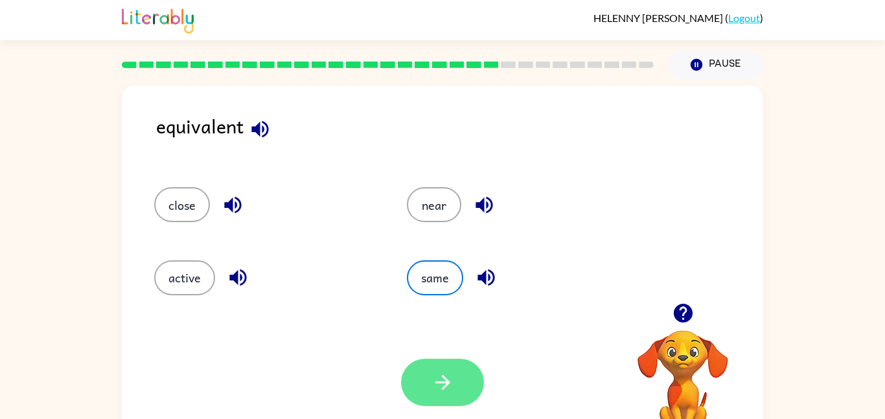
click at [441, 366] on button "button" at bounding box center [442, 382] width 83 height 47
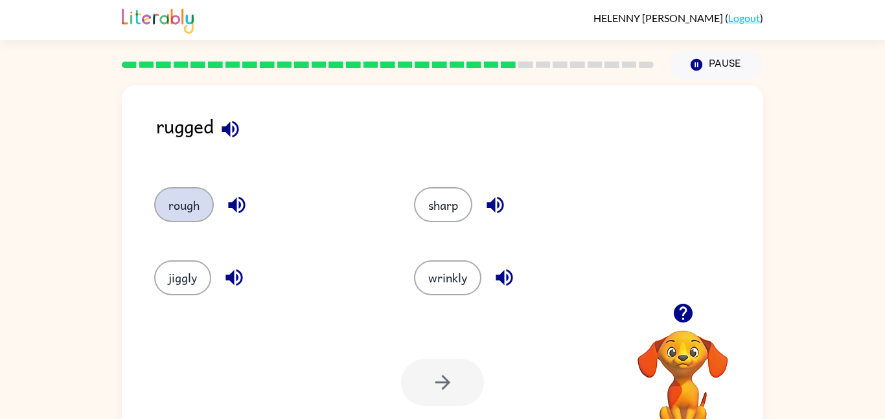
click at [195, 195] on button "rough" at bounding box center [184, 204] width 60 height 35
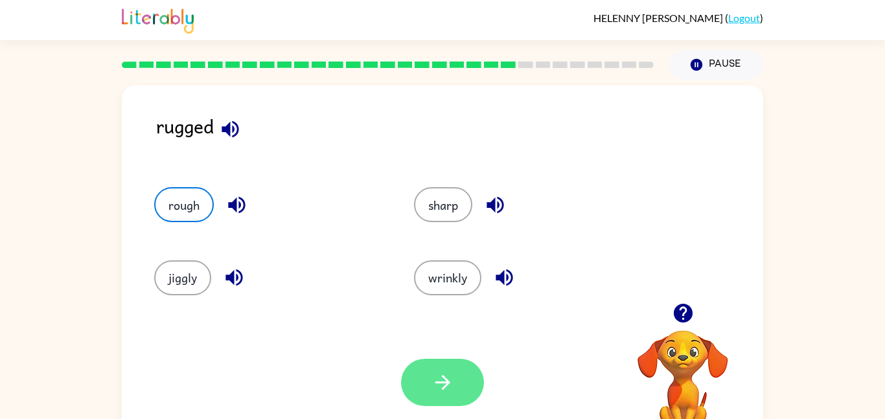
click at [435, 373] on icon "button" at bounding box center [443, 382] width 23 height 23
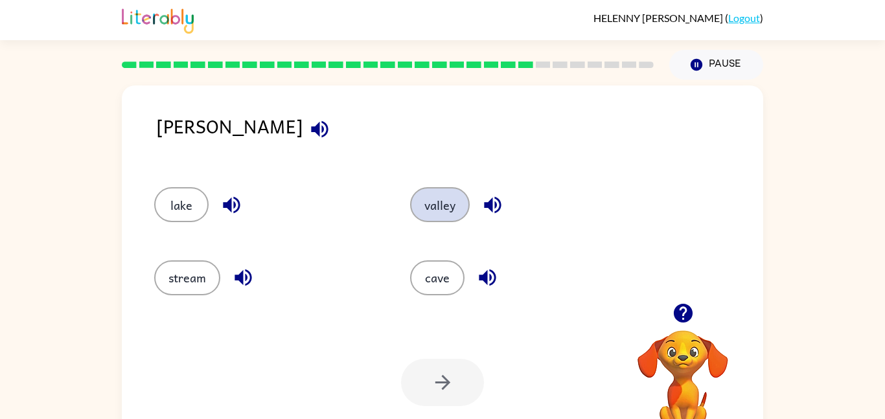
click at [428, 216] on button "valley" at bounding box center [440, 204] width 60 height 35
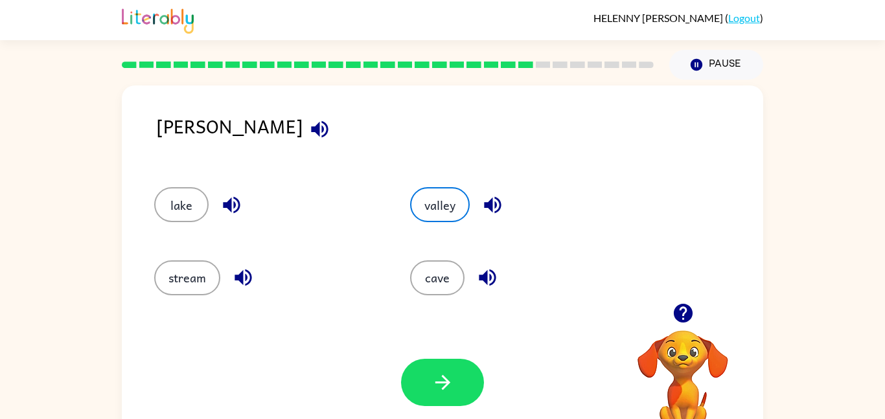
click at [351, 336] on div "Your browser must support playing .mp4 files to use Literably. Please try using…" at bounding box center [443, 383] width 642 height 146
click at [452, 197] on button "valley" at bounding box center [440, 204] width 60 height 35
click at [443, 408] on div "Your browser must support playing .mp4 files to use Literably. Please try using…" at bounding box center [443, 383] width 642 height 146
click at [434, 375] on icon "button" at bounding box center [443, 382] width 23 height 23
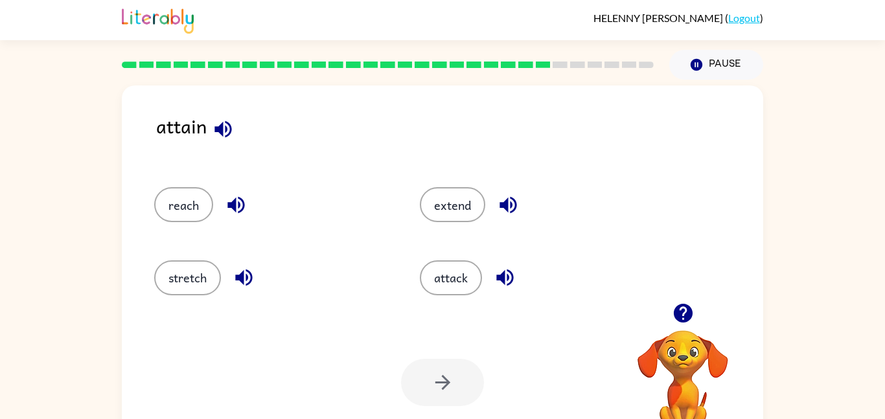
click at [69, 45] on div "HELENNY JUAREZ GOMEZ ( Logout ) Pause Pause attain reach extend stretch attack …" at bounding box center [442, 228] width 885 height 456
click at [309, 302] on div "stretch" at bounding box center [263, 272] width 266 height 73
click at [201, 207] on button "reach" at bounding box center [183, 204] width 59 height 35
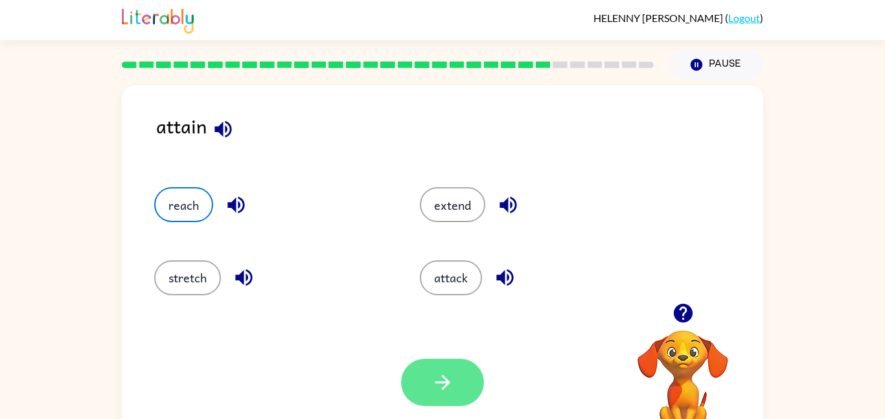
click at [463, 391] on button "button" at bounding box center [442, 382] width 83 height 47
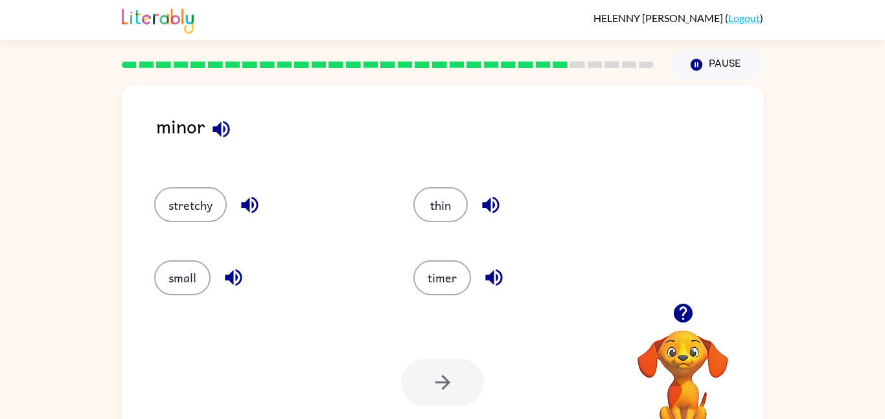
click at [294, 249] on div "small" at bounding box center [259, 272] width 259 height 73
click at [197, 276] on button "small" at bounding box center [182, 278] width 56 height 35
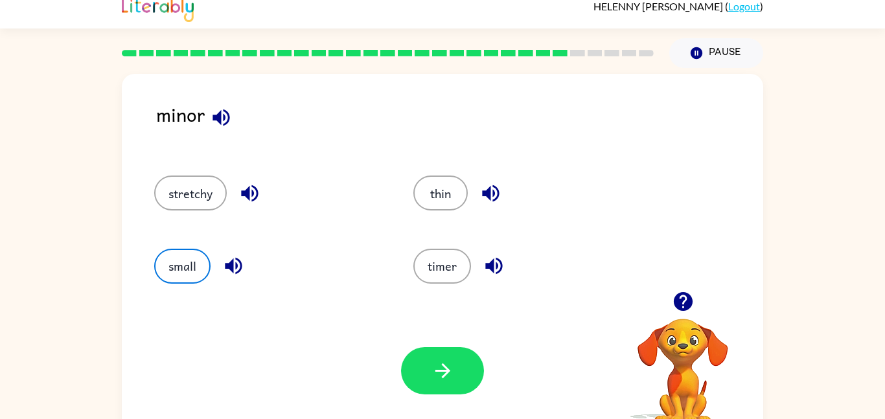
scroll to position [36, 0]
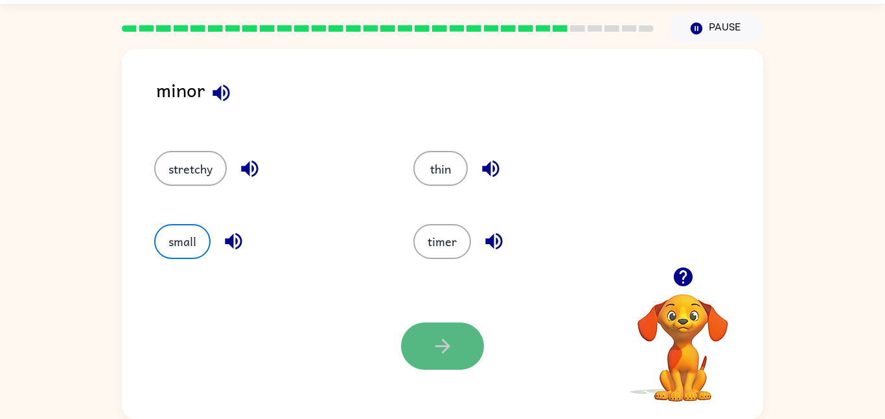
click at [434, 359] on button "button" at bounding box center [442, 346] width 83 height 47
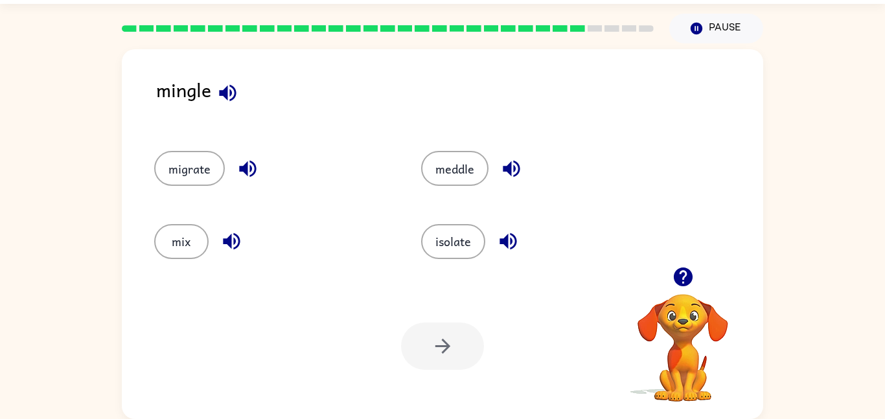
click at [227, 178] on div "migrate" at bounding box center [272, 168] width 237 height 35
click at [180, 174] on button "migrate" at bounding box center [189, 168] width 71 height 35
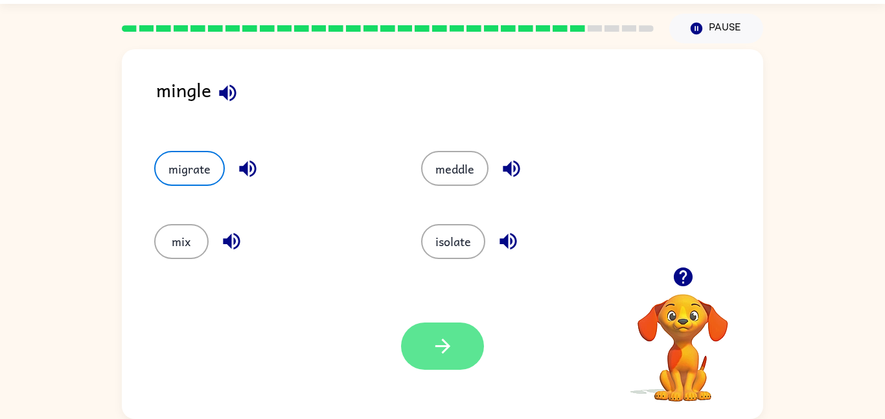
click at [422, 369] on button "button" at bounding box center [442, 346] width 83 height 47
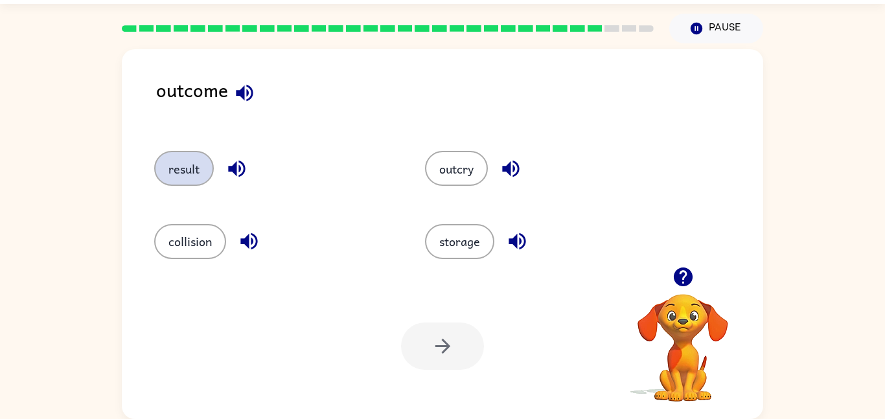
click at [182, 176] on button "result" at bounding box center [184, 168] width 60 height 35
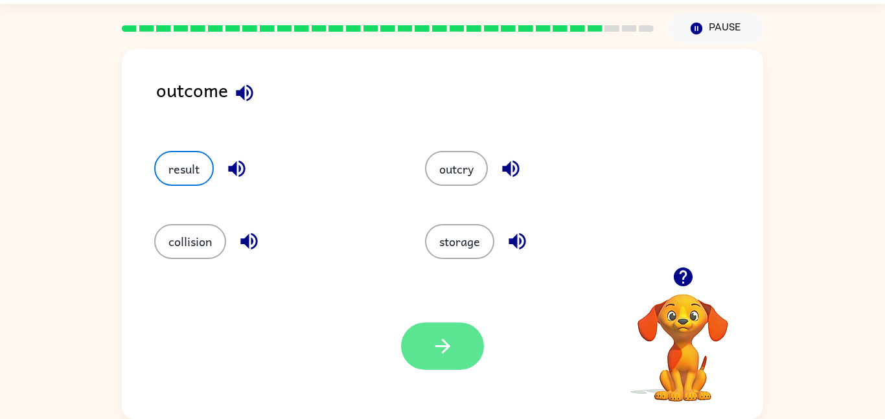
click at [418, 362] on button "button" at bounding box center [442, 346] width 83 height 47
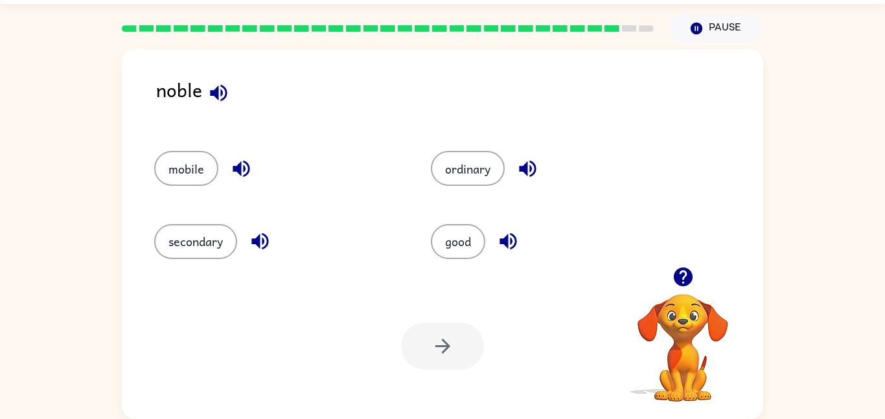
click at [459, 189] on div "ordinary" at bounding box center [544, 162] width 277 height 73
click at [449, 174] on button "ordinary" at bounding box center [468, 168] width 74 height 35
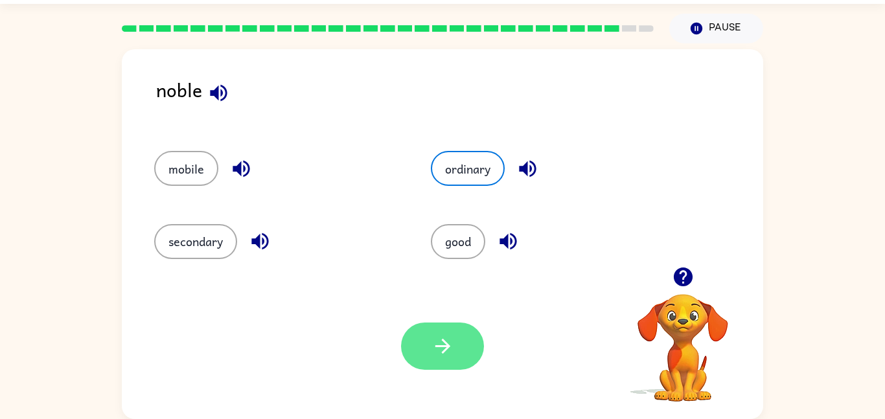
click at [451, 332] on button "button" at bounding box center [442, 346] width 83 height 47
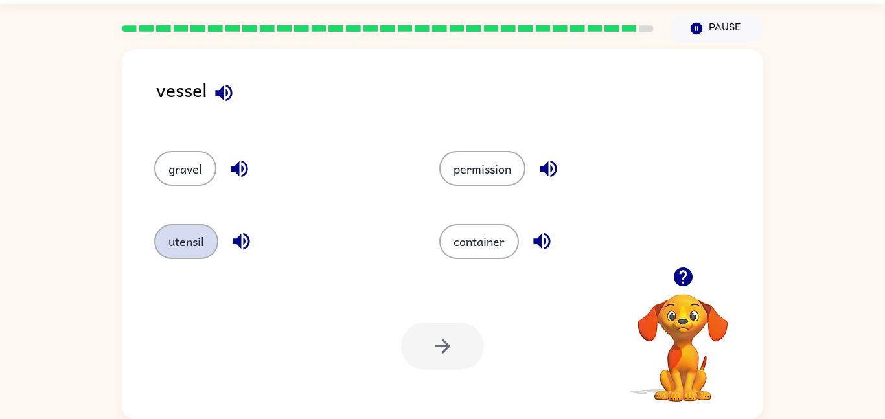
click at [193, 255] on button "utensil" at bounding box center [186, 241] width 64 height 35
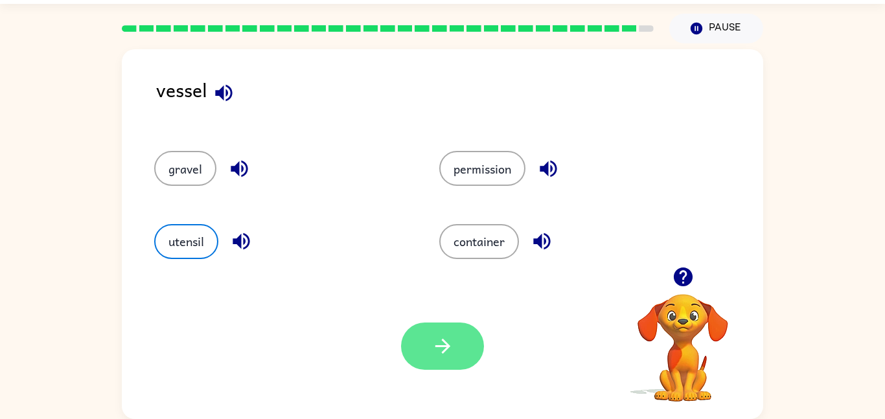
click at [419, 341] on button "button" at bounding box center [442, 346] width 83 height 47
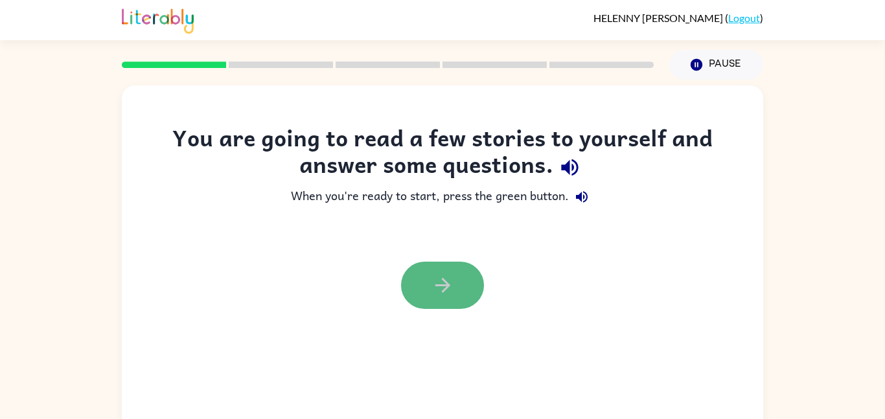
click at [447, 286] on icon "button" at bounding box center [442, 285] width 15 height 15
